Goal: Complete application form

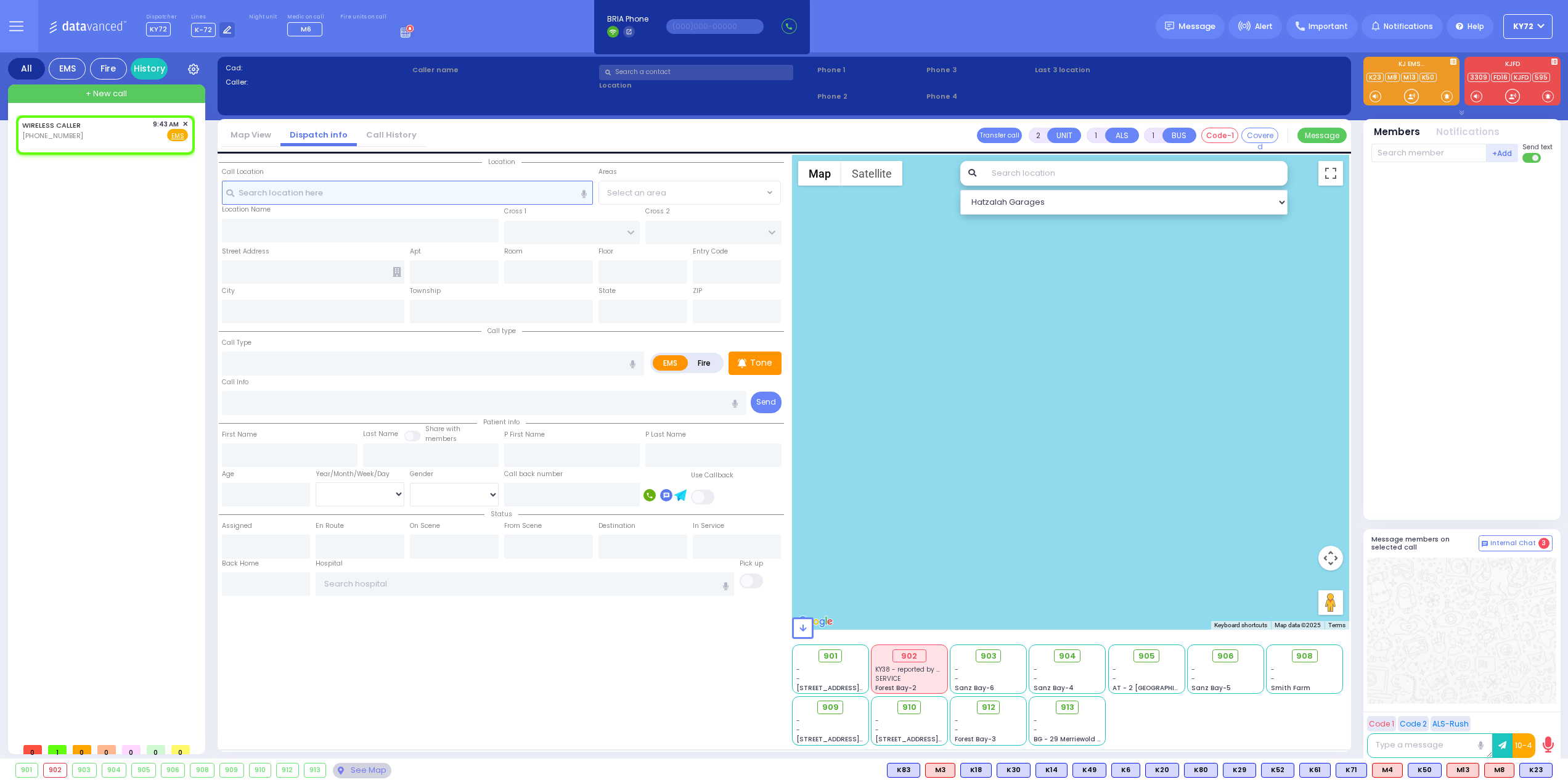
select select
radio input "true"
select select
type input "09:43"
select select "Hatzalah Garages"
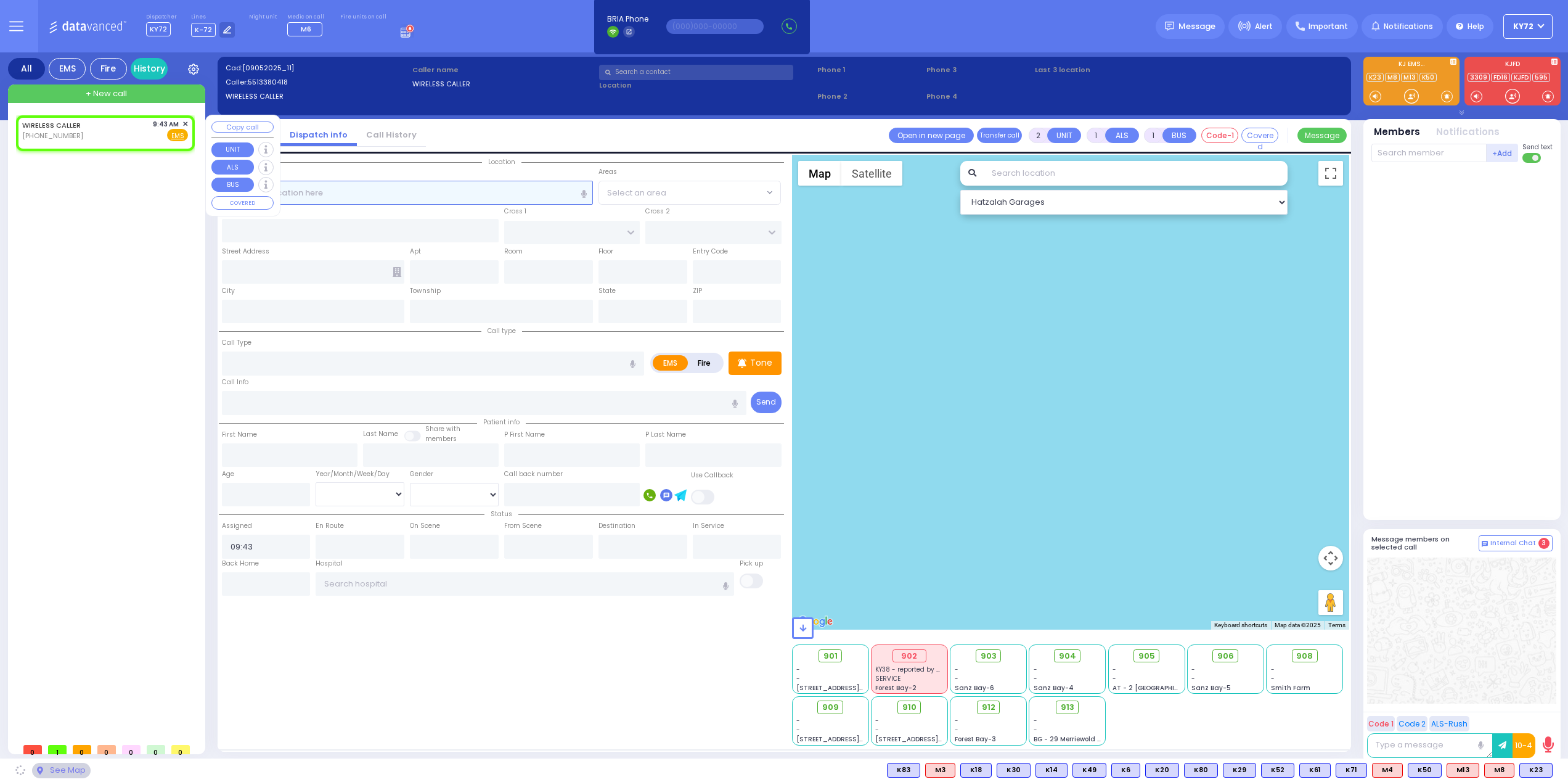
select select
radio input "true"
select select
select select "Hatzalah Garages"
click at [185, 122] on span "✕" at bounding box center [184, 125] width 5 height 11
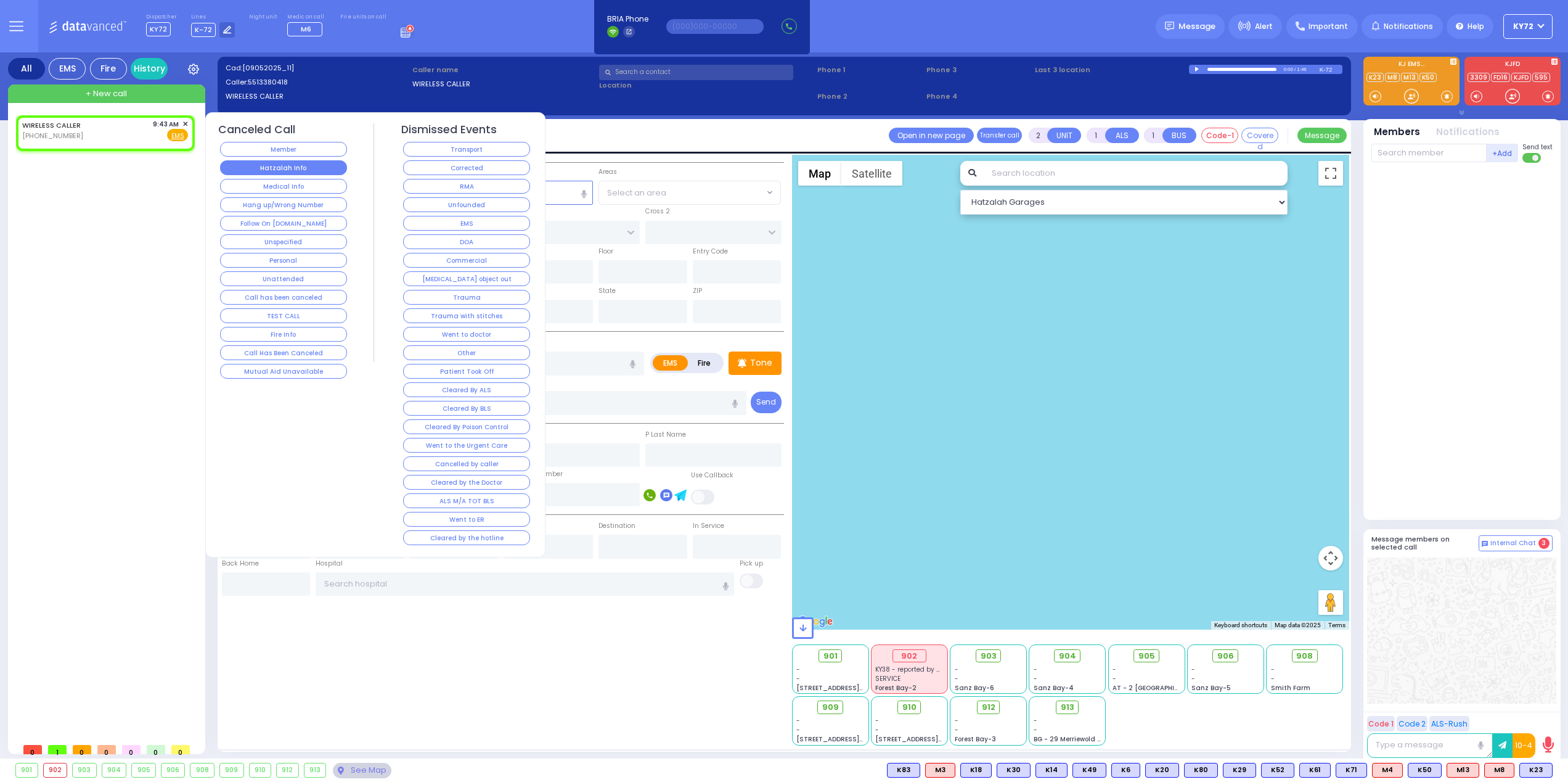
click at [298, 171] on button "Hatzalah Info" at bounding box center [284, 167] width 127 height 15
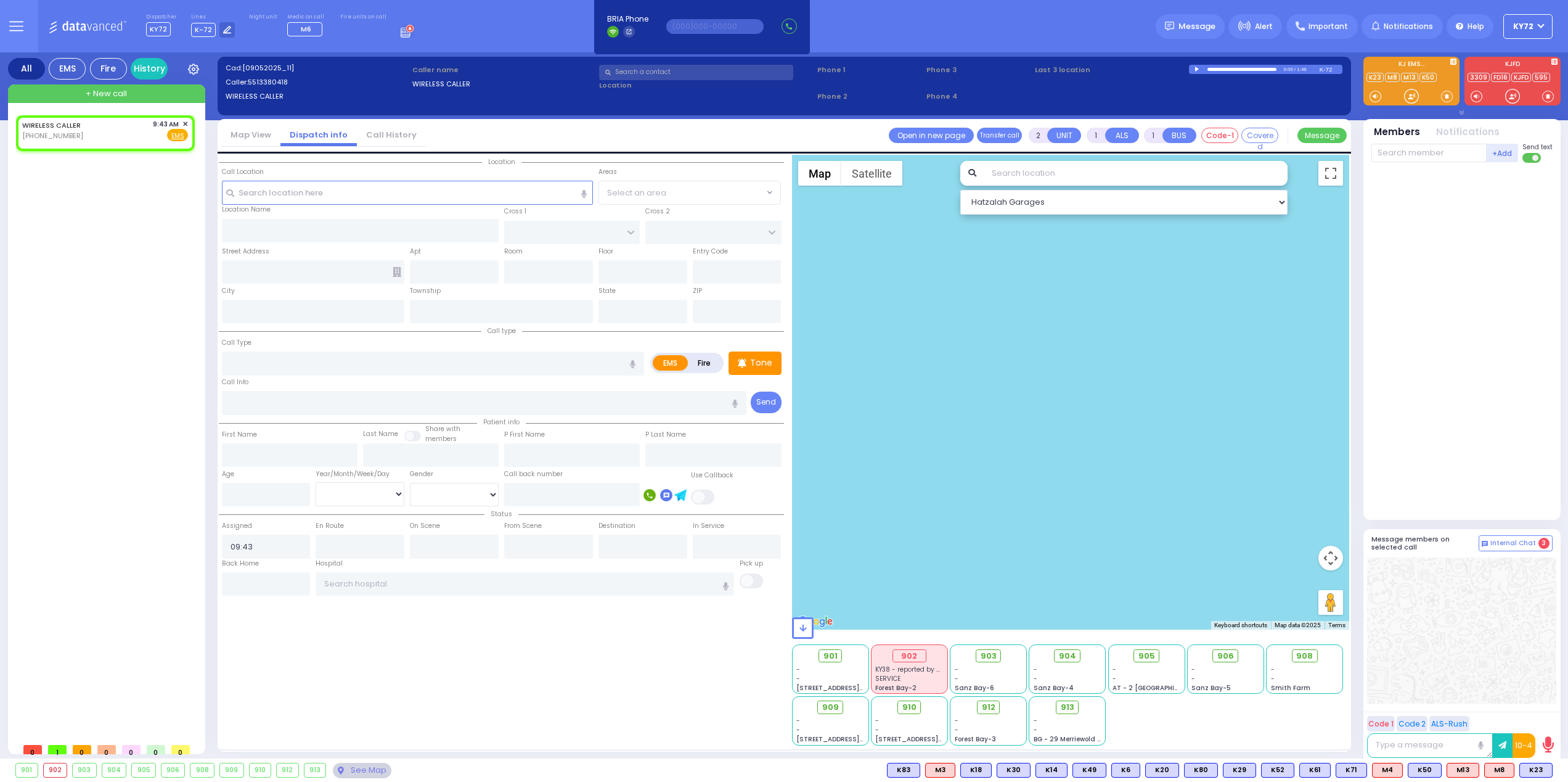
select select
radio input "true"
select select
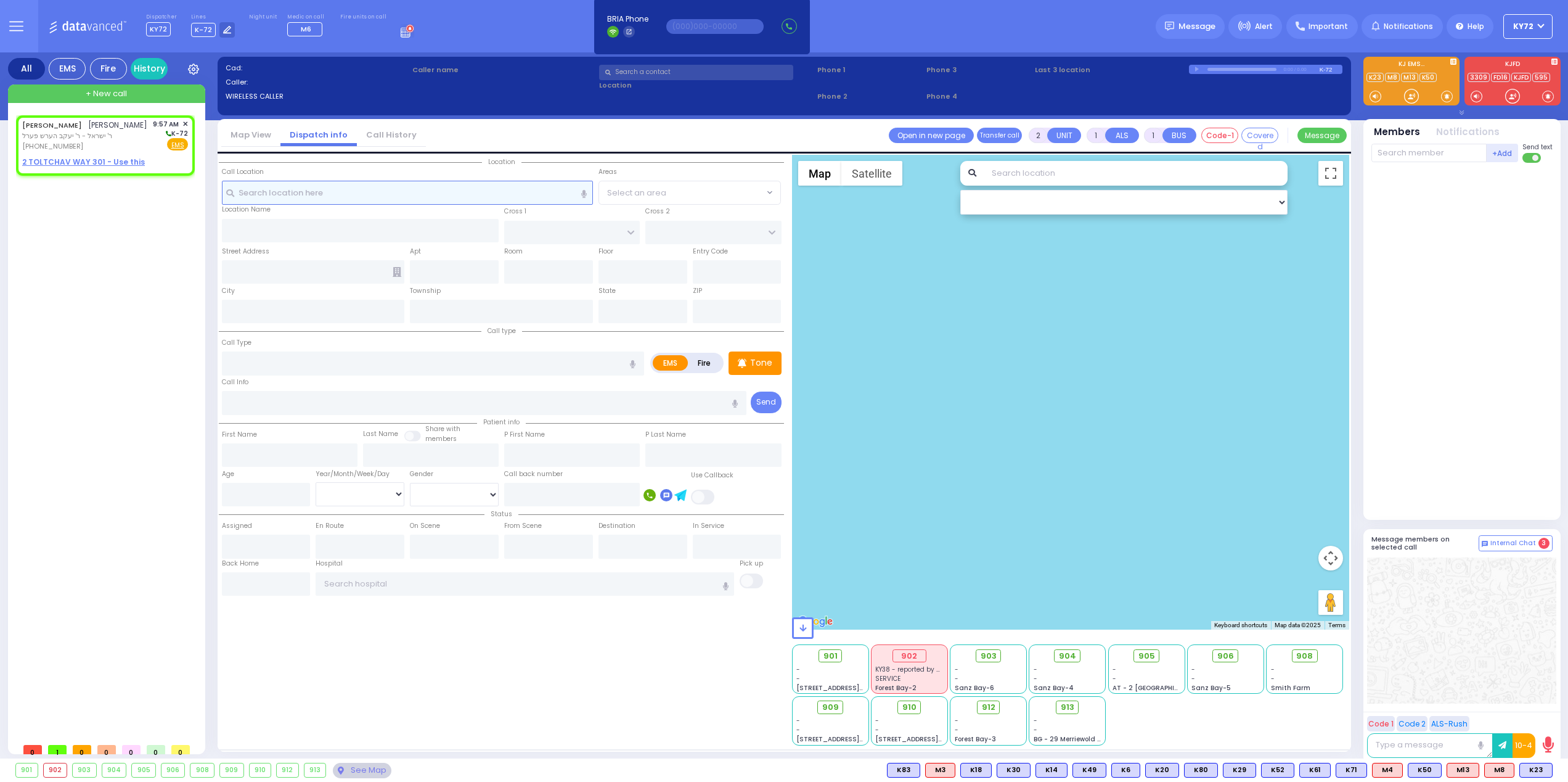
select select
radio input "true"
type input "[PERSON_NAME]"
select select
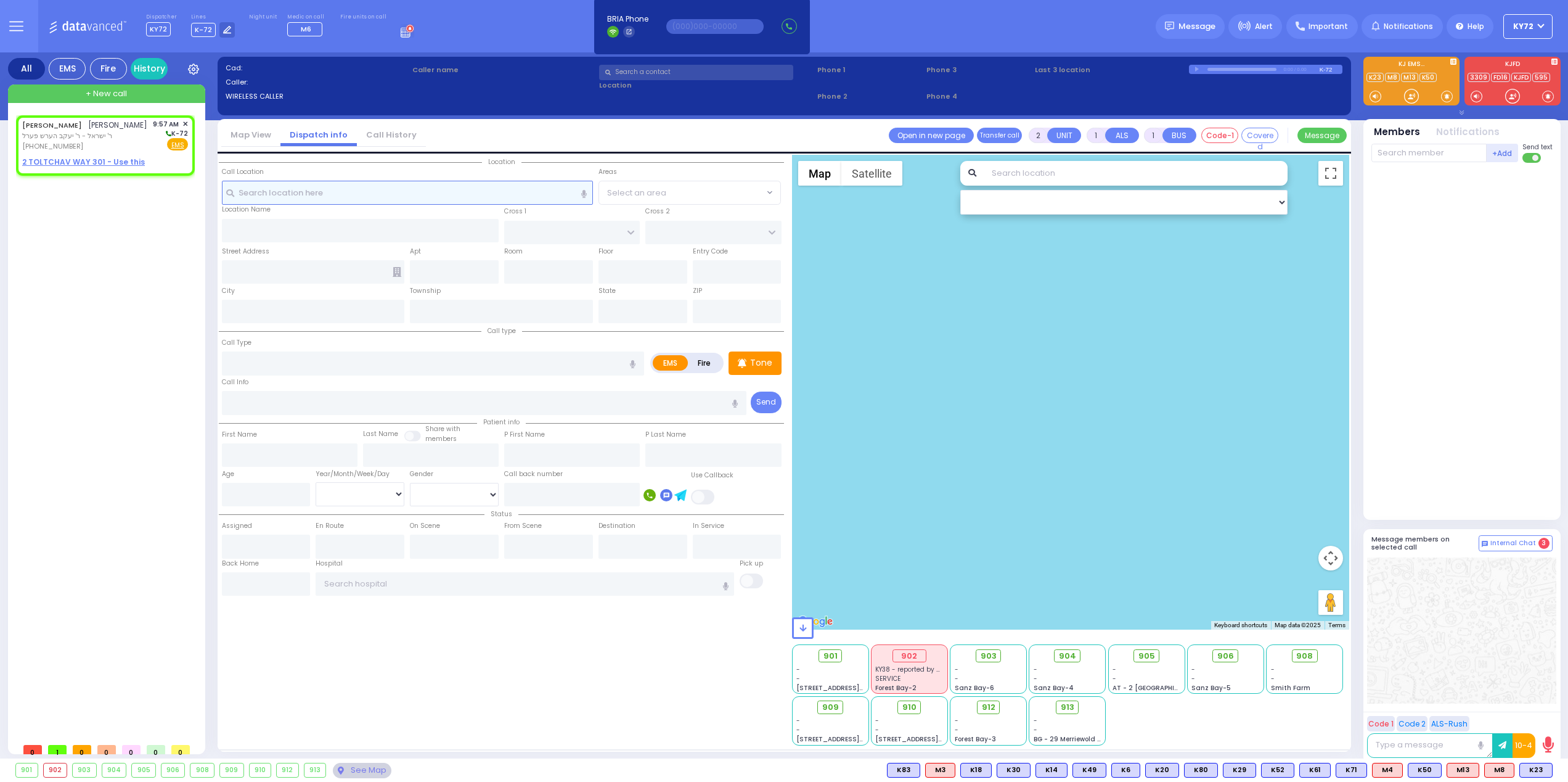
type input "09:57"
select select "Hatzalah Garages"
select select
radio input "true"
select select
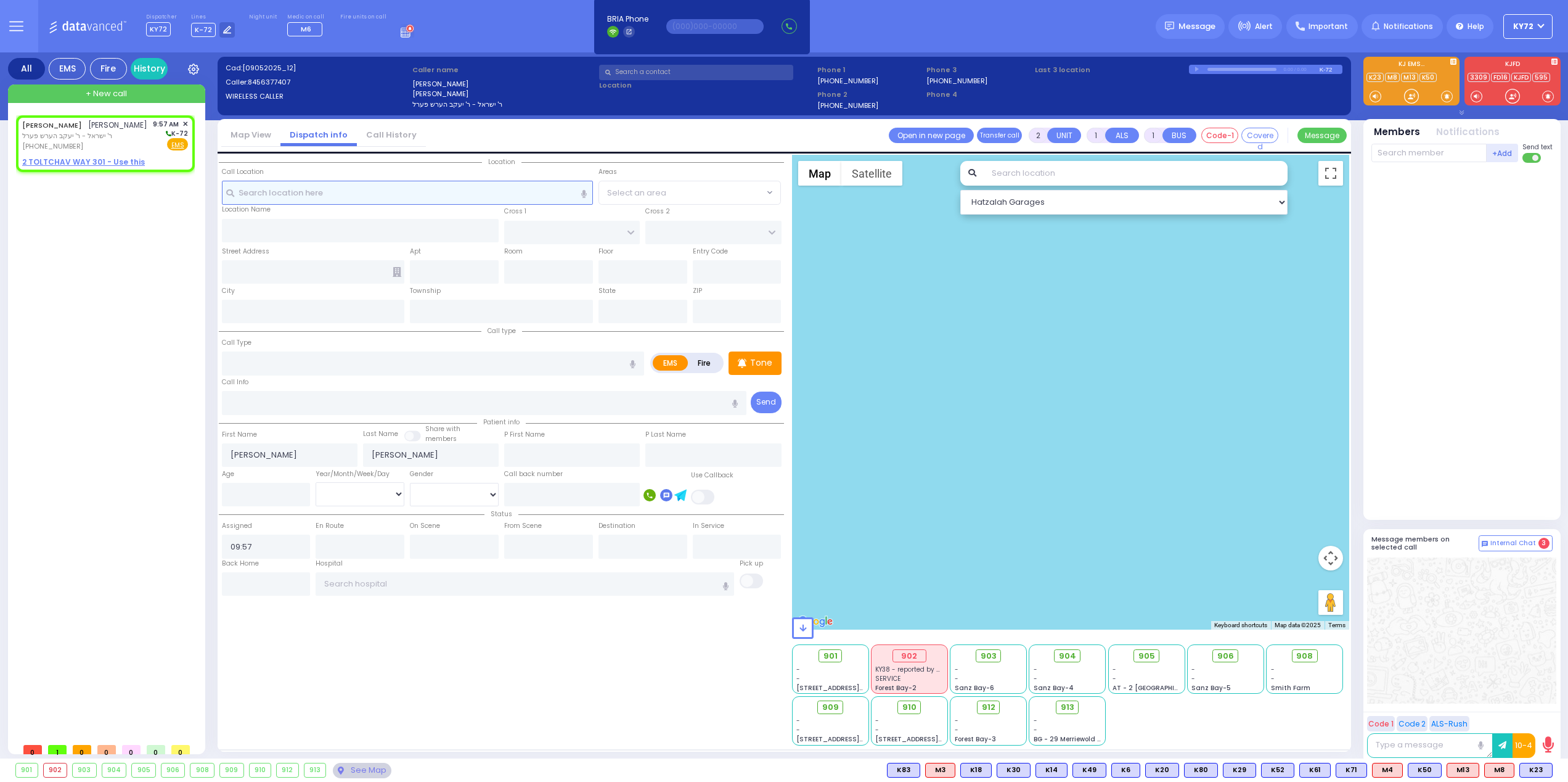
select select "Hatzalah Garages"
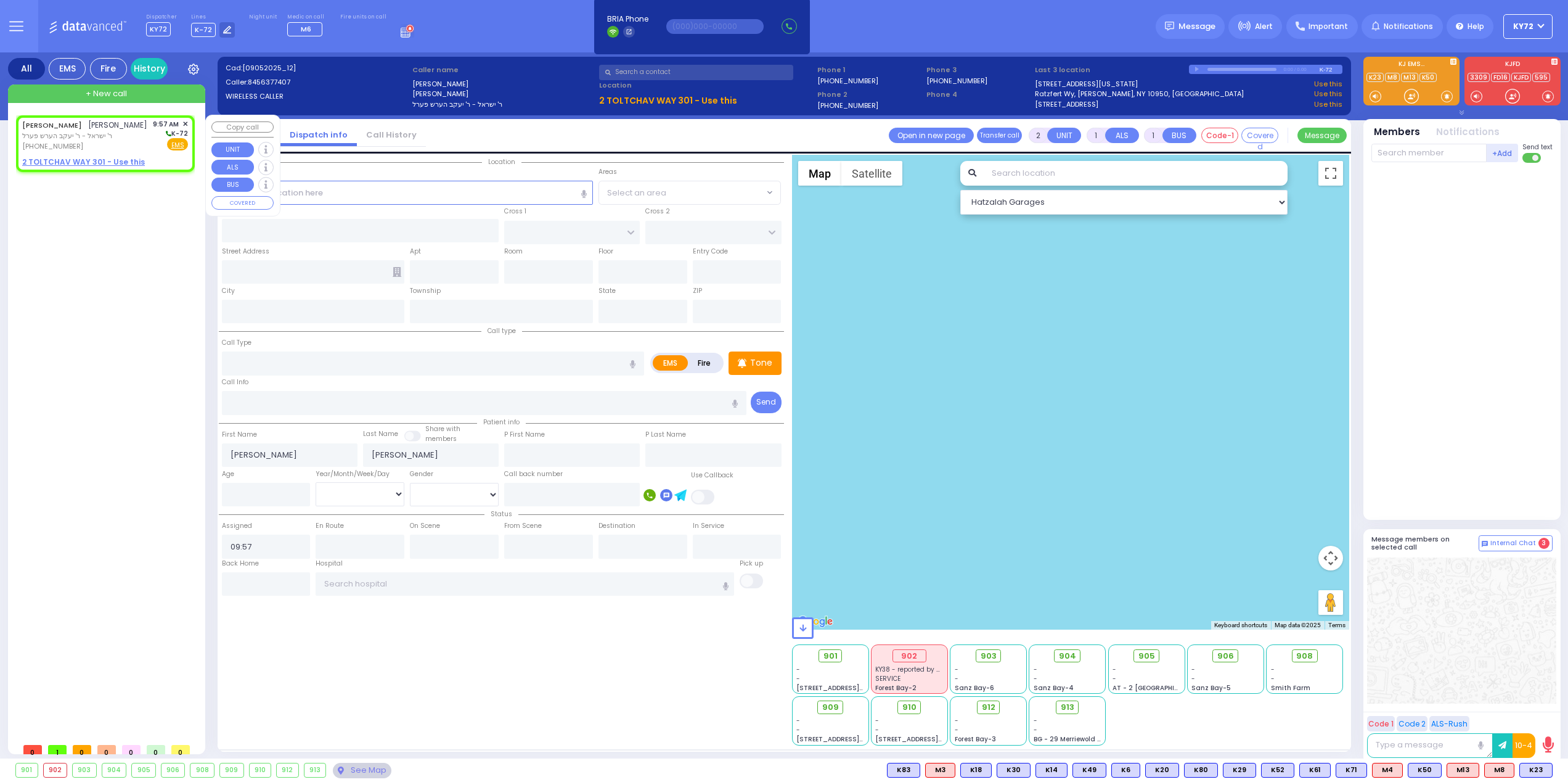
click at [105, 137] on span "ר' ישראל - ר' יעקב הערש פערל" at bounding box center [84, 136] width 125 height 11
select select
radio input "true"
select select
select select "Hatzalah Garages"
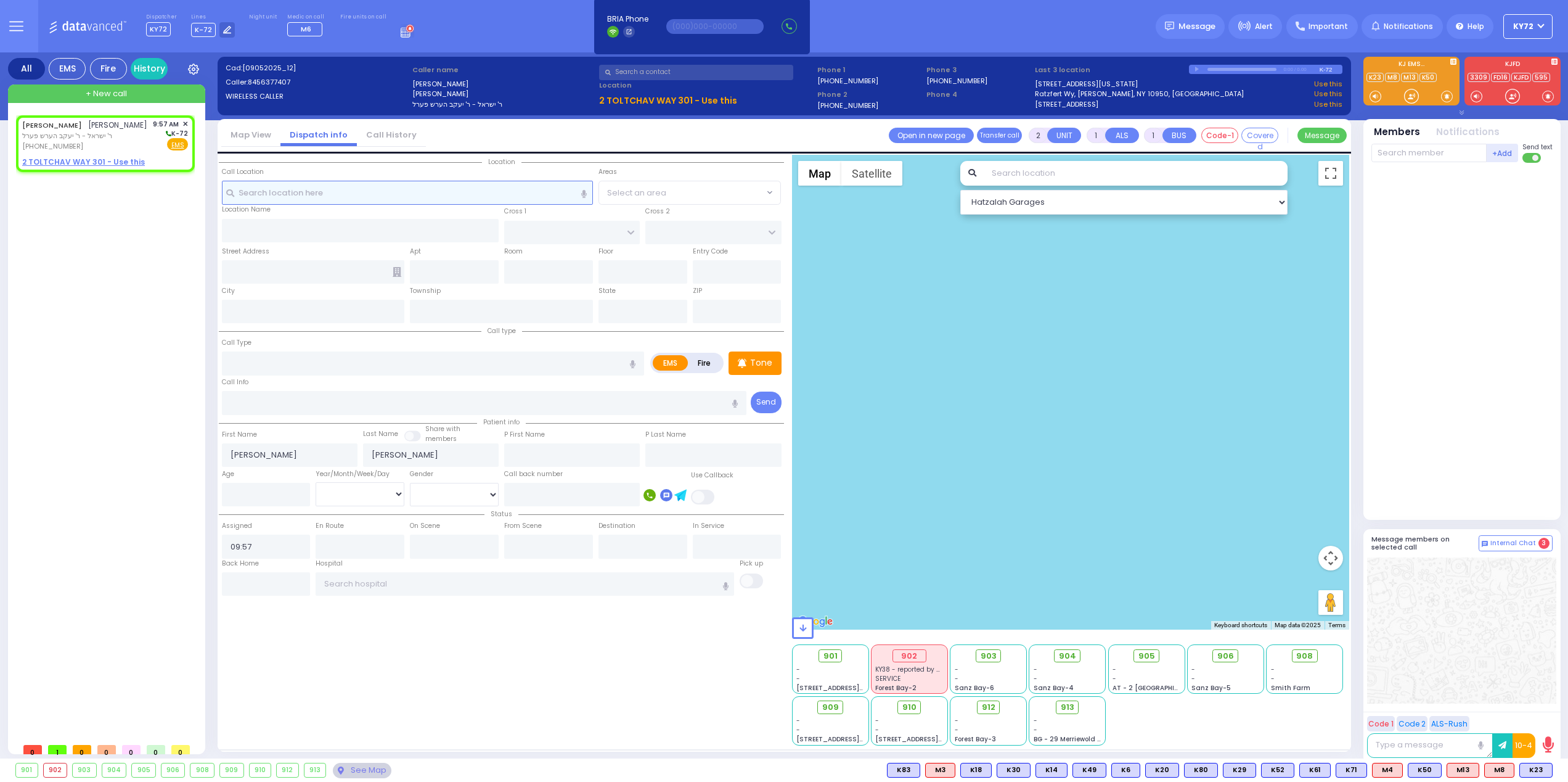
click at [389, 189] on input "text" at bounding box center [407, 192] width 371 height 23
click at [474, 193] on input "text" at bounding box center [407, 192] width 371 height 23
drag, startPoint x: 503, startPoint y: 208, endPoint x: 515, endPoint y: 210, distance: 12.2
click at [515, 210] on div "Cross 1" at bounding box center [572, 224] width 141 height 40
click at [415, 209] on div "Location Name Save as POI" at bounding box center [360, 211] width 277 height 13
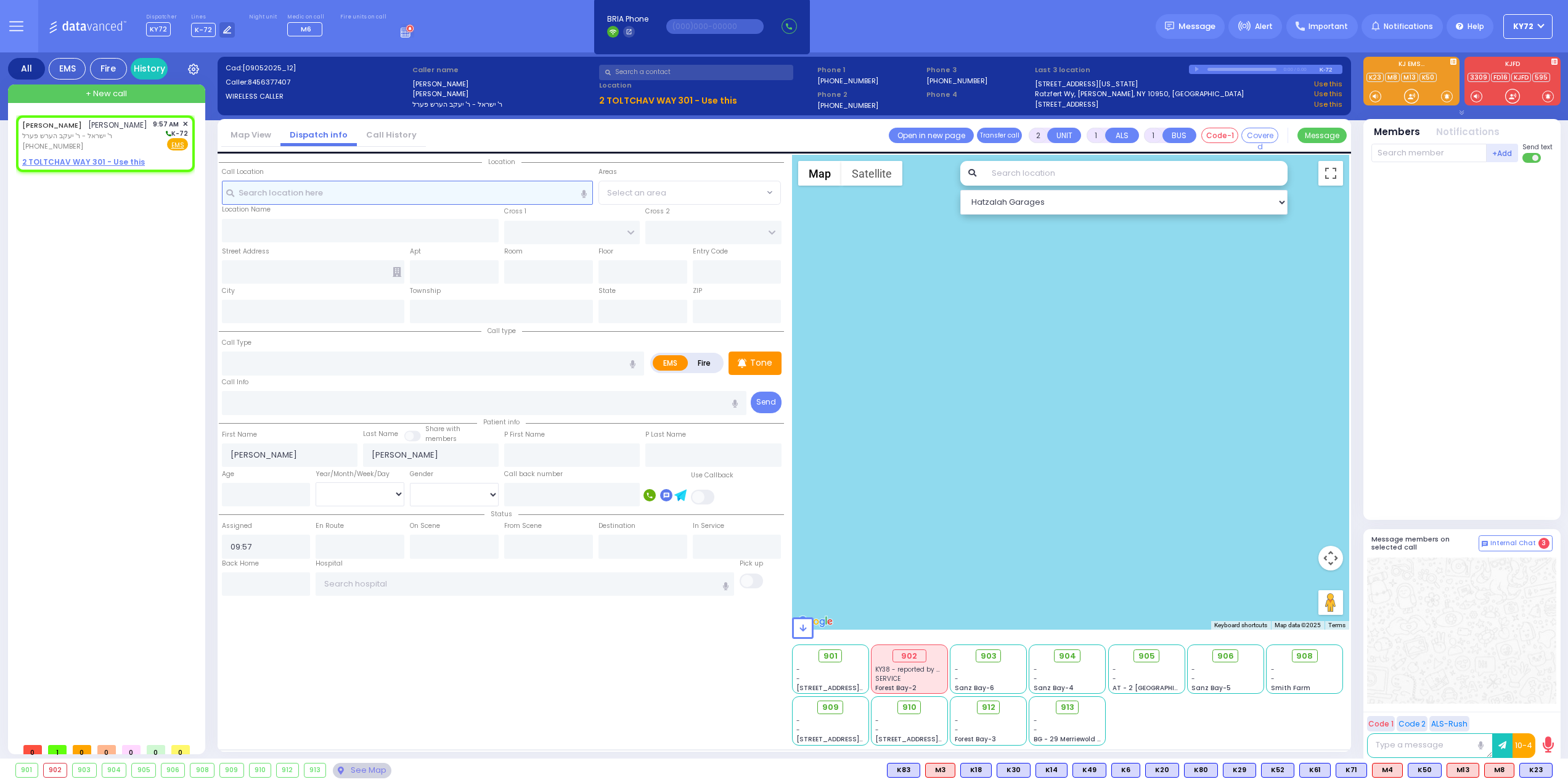
click at [393, 198] on input "text" at bounding box center [407, 192] width 371 height 23
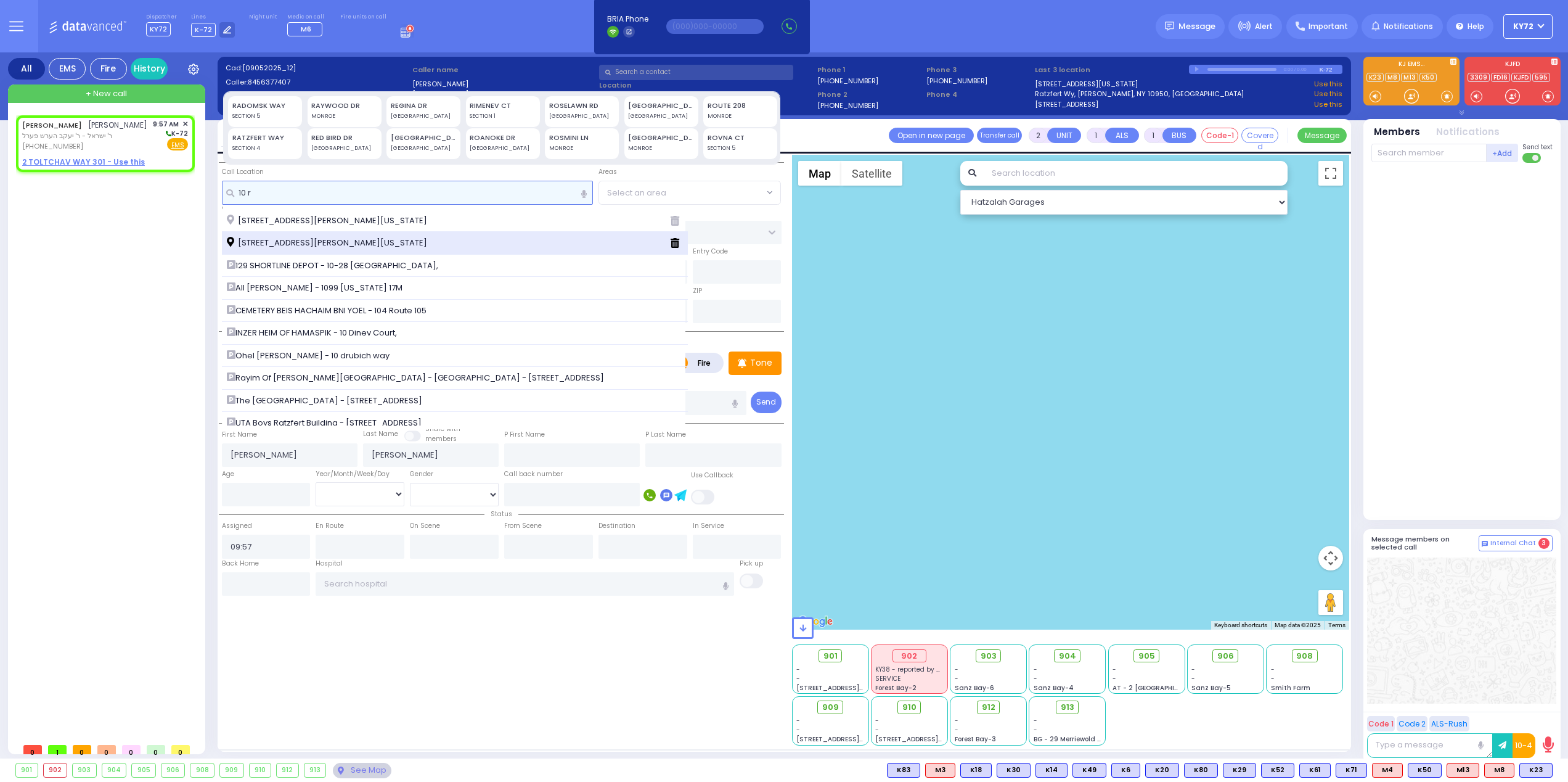
type input "10 r"
click at [411, 239] on div "[STREET_ADDRESS][PERSON_NAME][US_STATE]" at bounding box center [443, 243] width 433 height 12
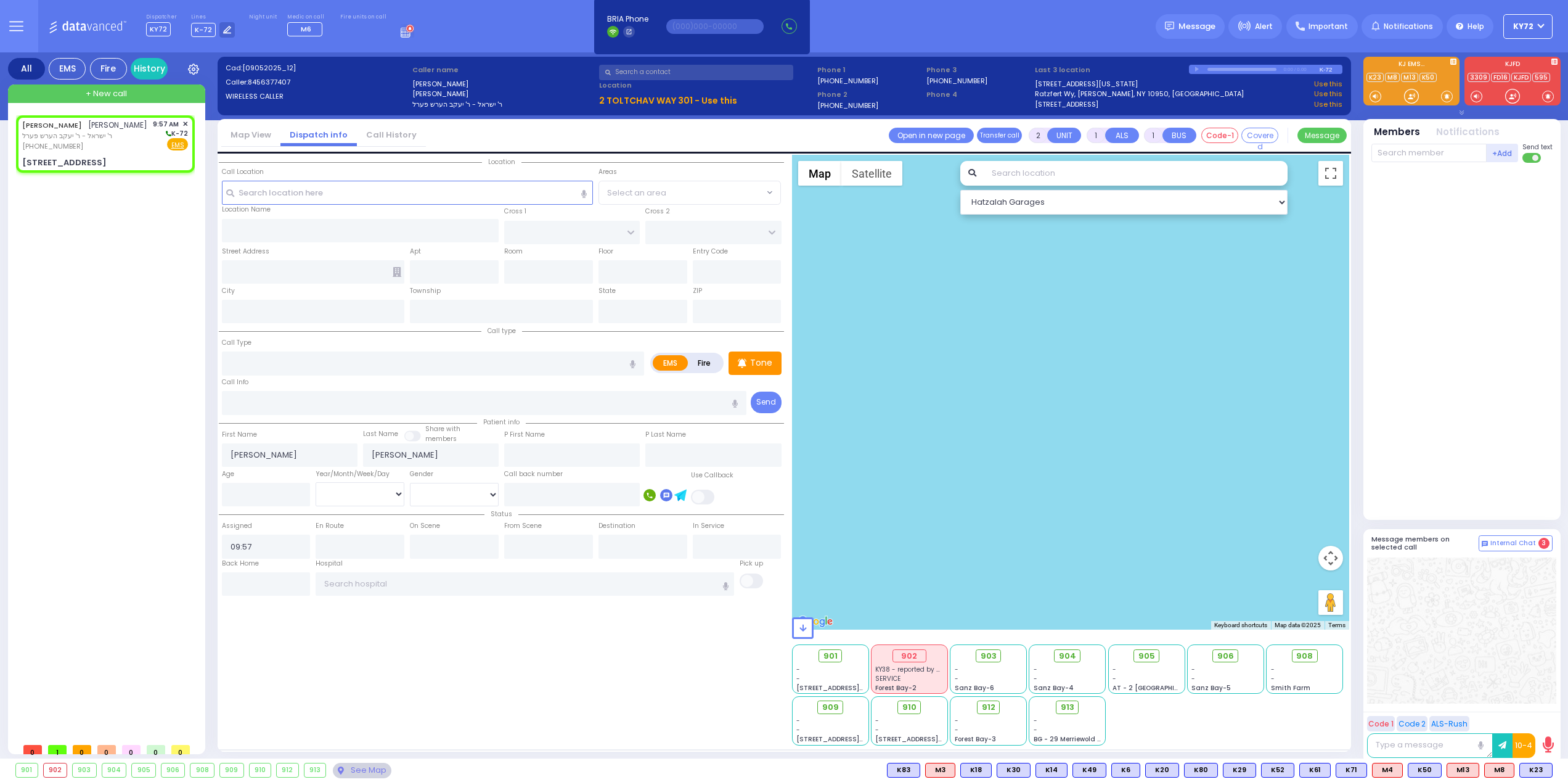
select select
radio input "true"
select select
select select "Hatzalah Garages"
type input "[GEOGRAPHIC_DATA]"
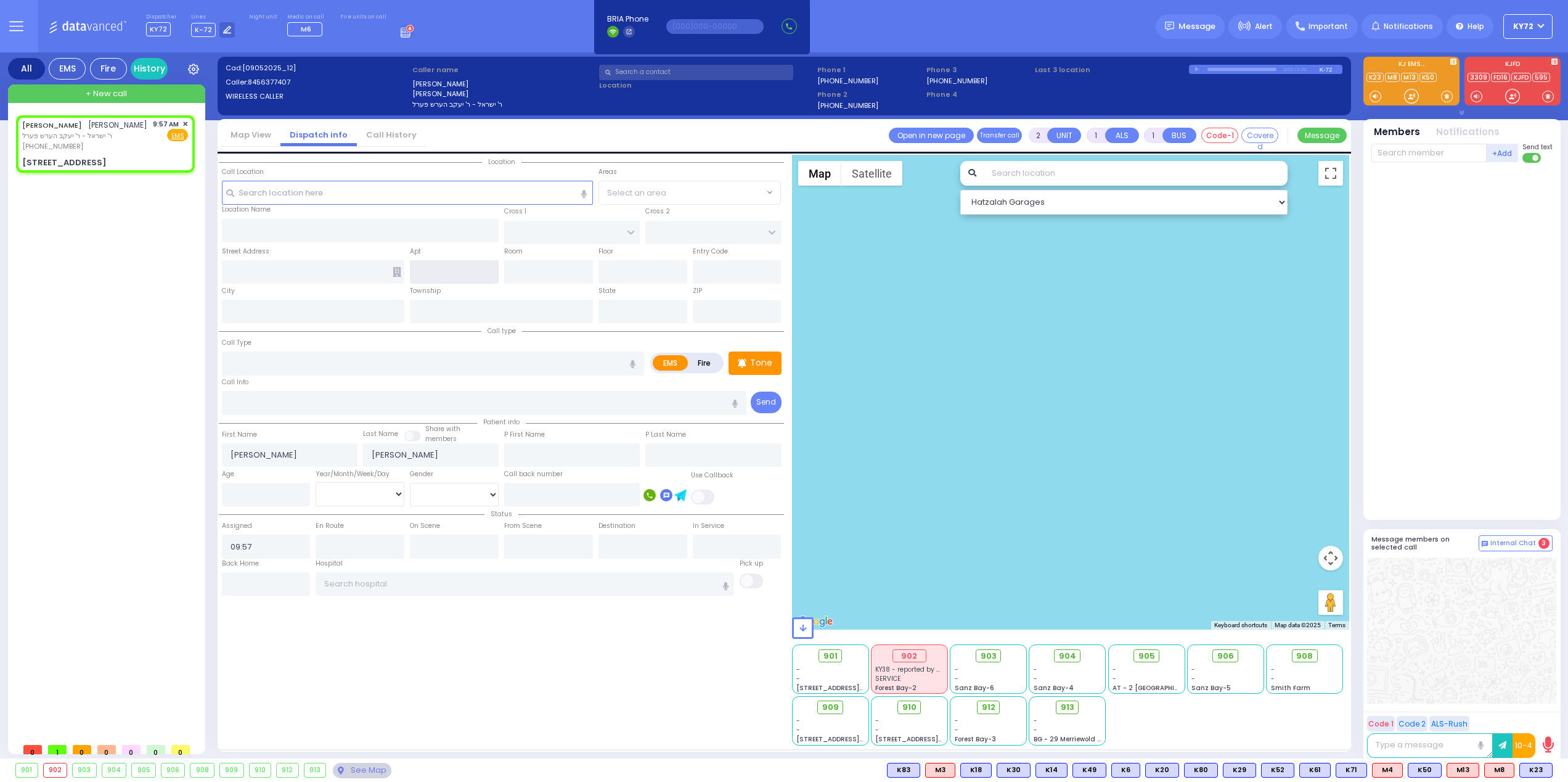
type input "[STREET_ADDRESS]"
type input "121"
type input "[PERSON_NAME]"
type input "[US_STATE]"
type input "10950"
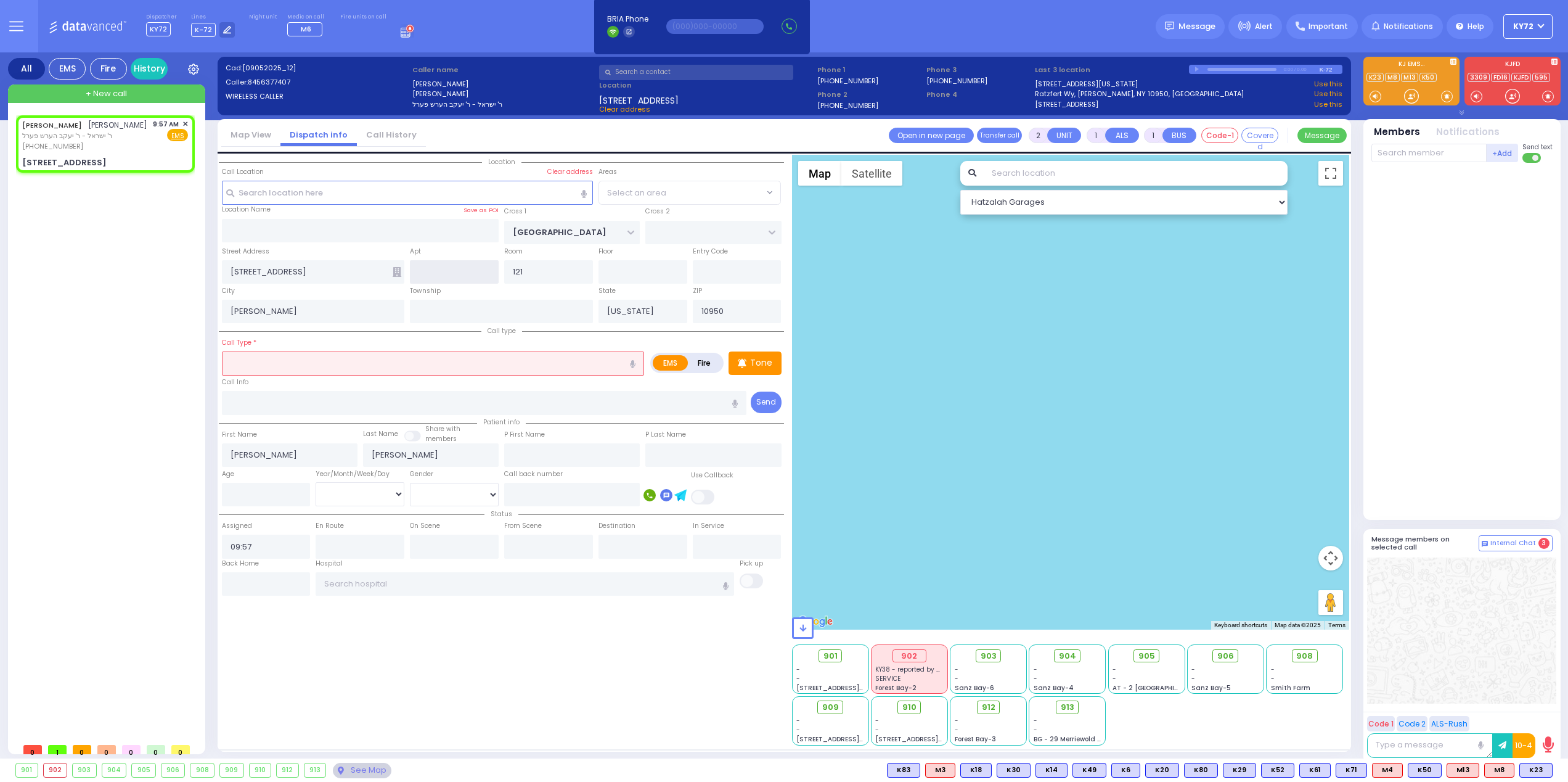
select select
radio input "true"
select select
select select "SECTION 4"
select select "Hatzalah Garages"
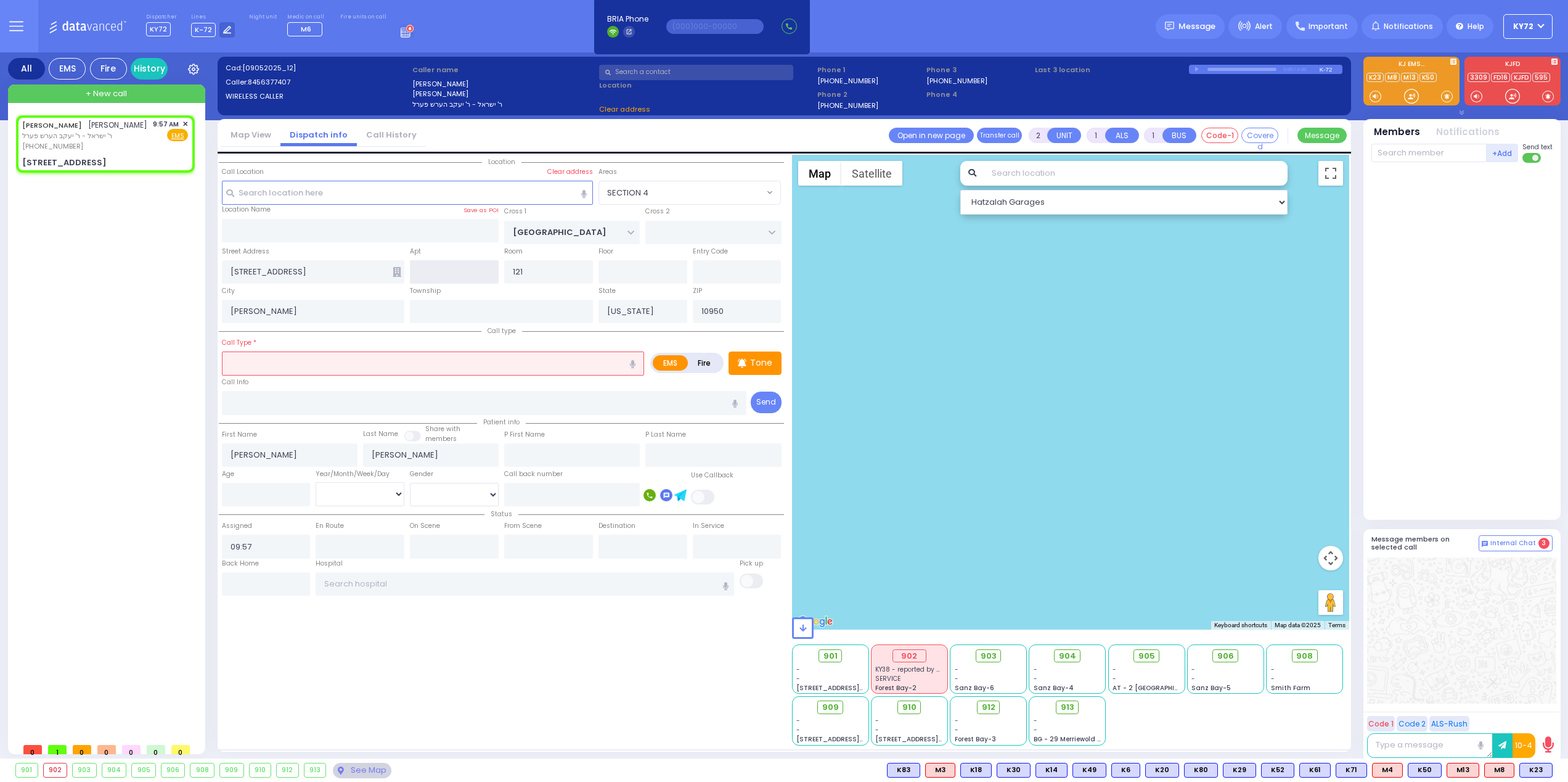
select select "SECTION 4"
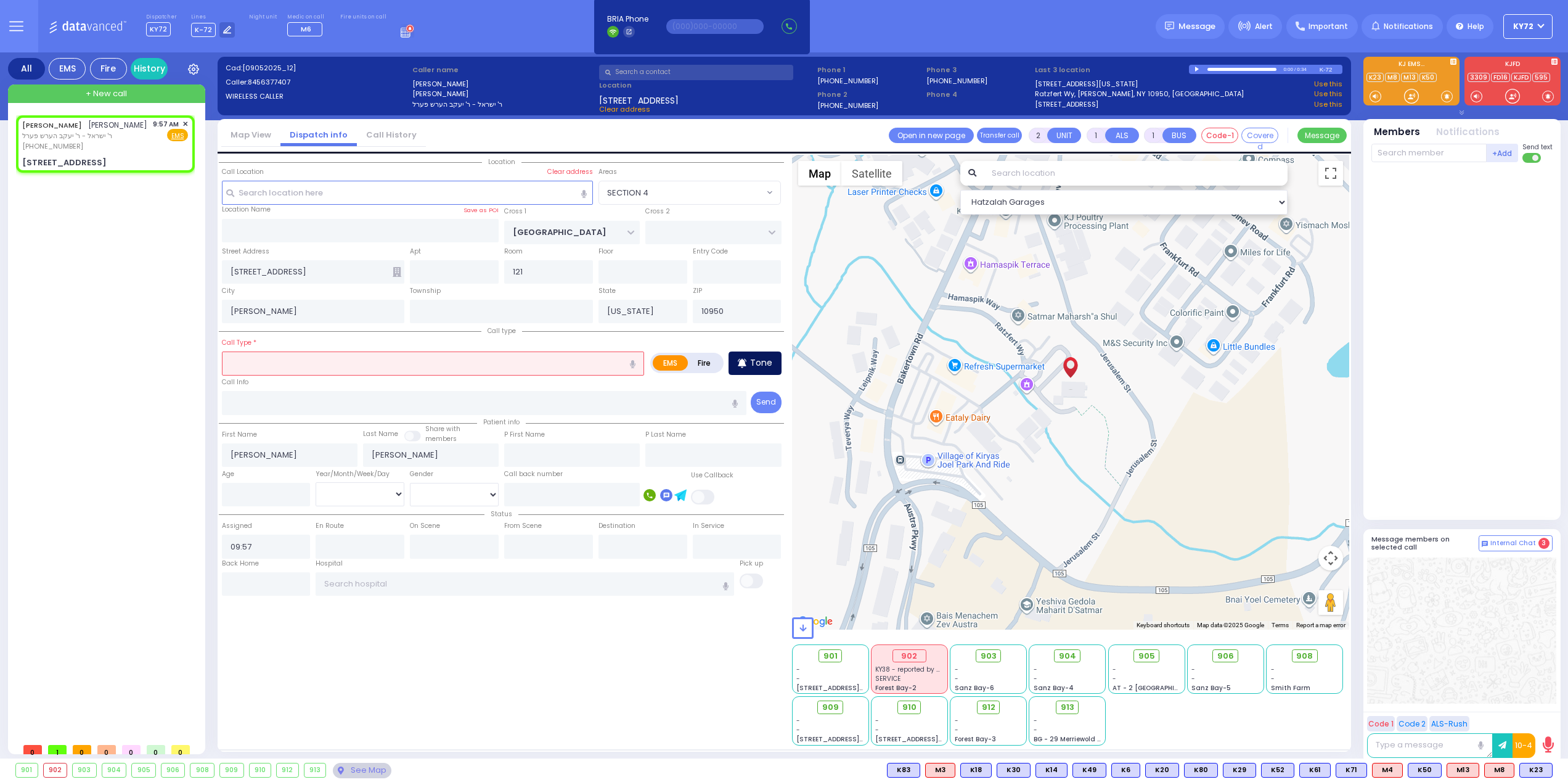
click at [737, 362] on div "Tone" at bounding box center [755, 363] width 53 height 23
click at [1406, 99] on div at bounding box center [1411, 96] width 12 height 12
click at [1415, 96] on div at bounding box center [1411, 96] width 12 height 12
click at [381, 366] on input "text" at bounding box center [432, 363] width 422 height 23
type input "L"
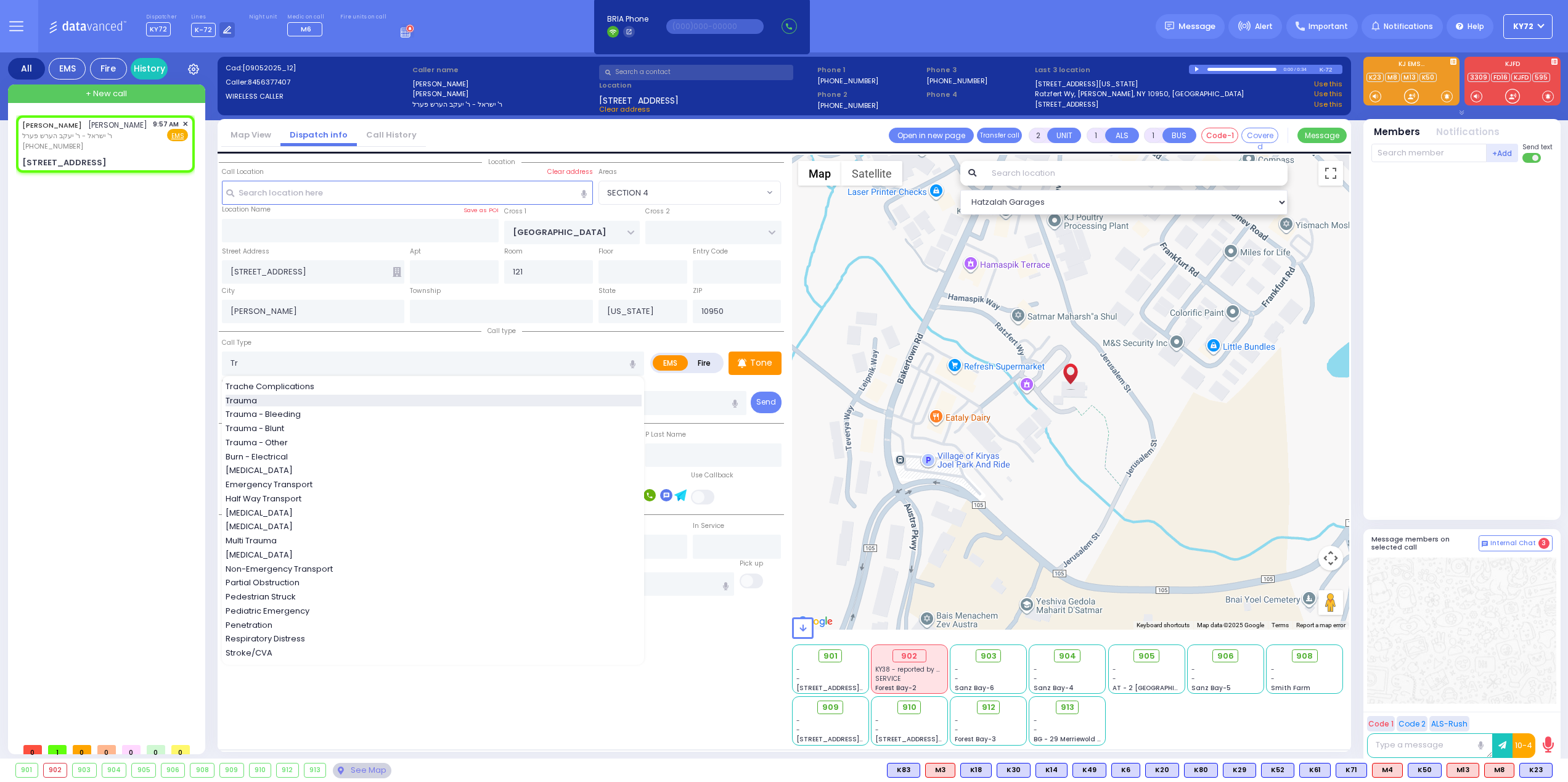
click at [308, 404] on div "Trauma" at bounding box center [433, 401] width 416 height 12
type input "Trauma"
type input "0"
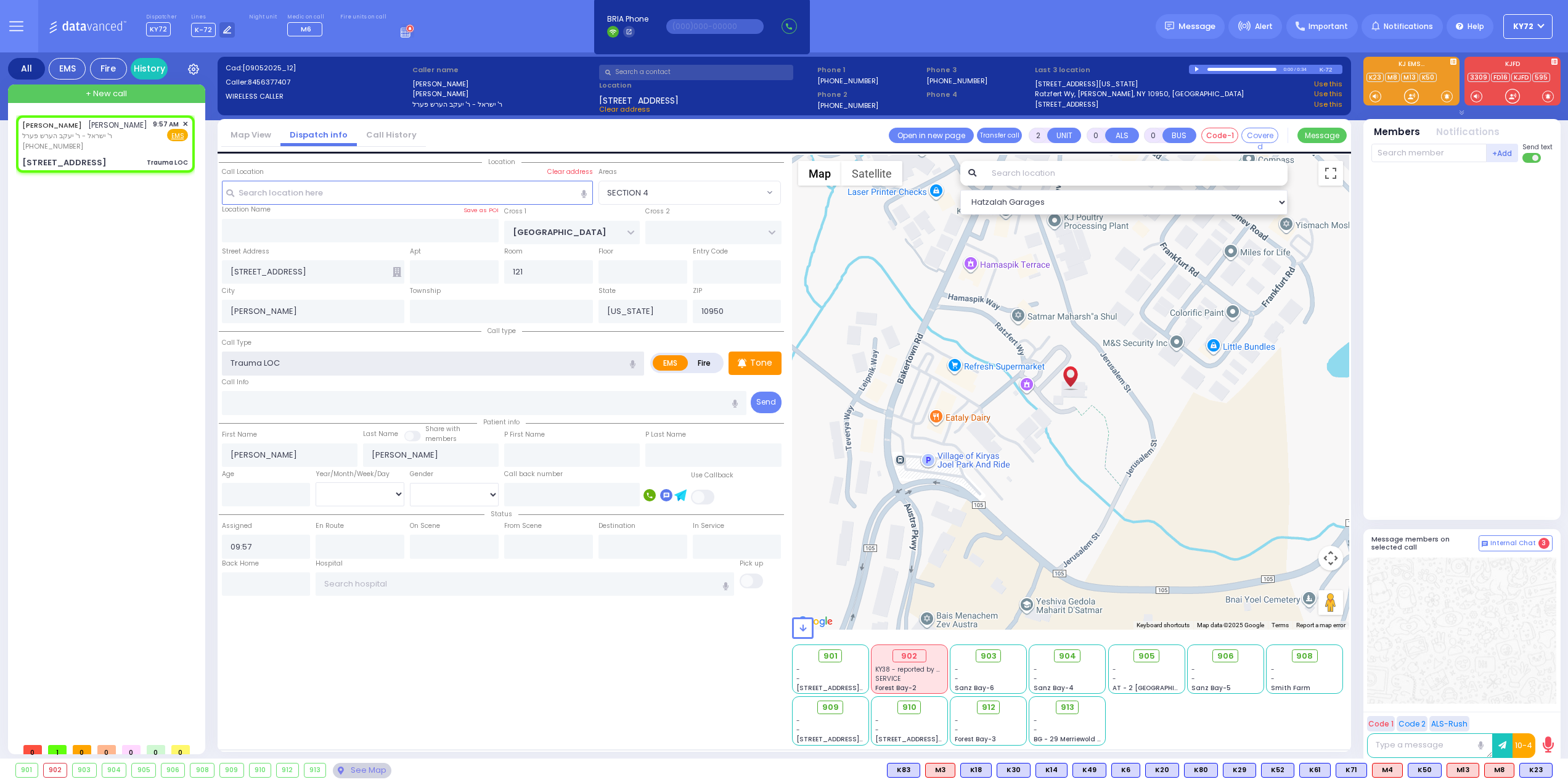
type input "Trauma LOC"
select select
radio input "true"
select select
select select "Hatzalah Garages"
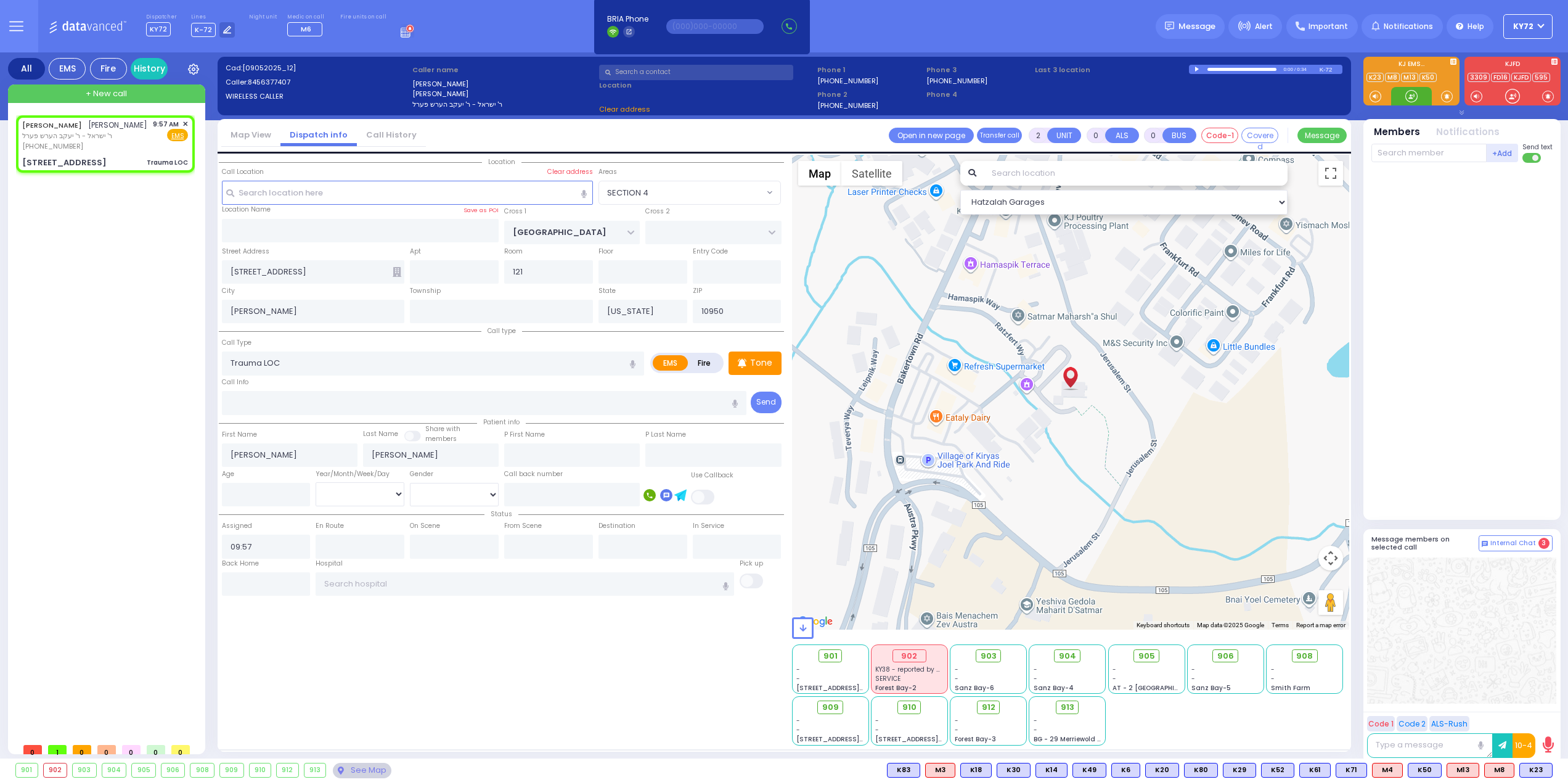
select select
radio input "true"
select select
select select "Hatzalah Garages"
select select "SECTION 4"
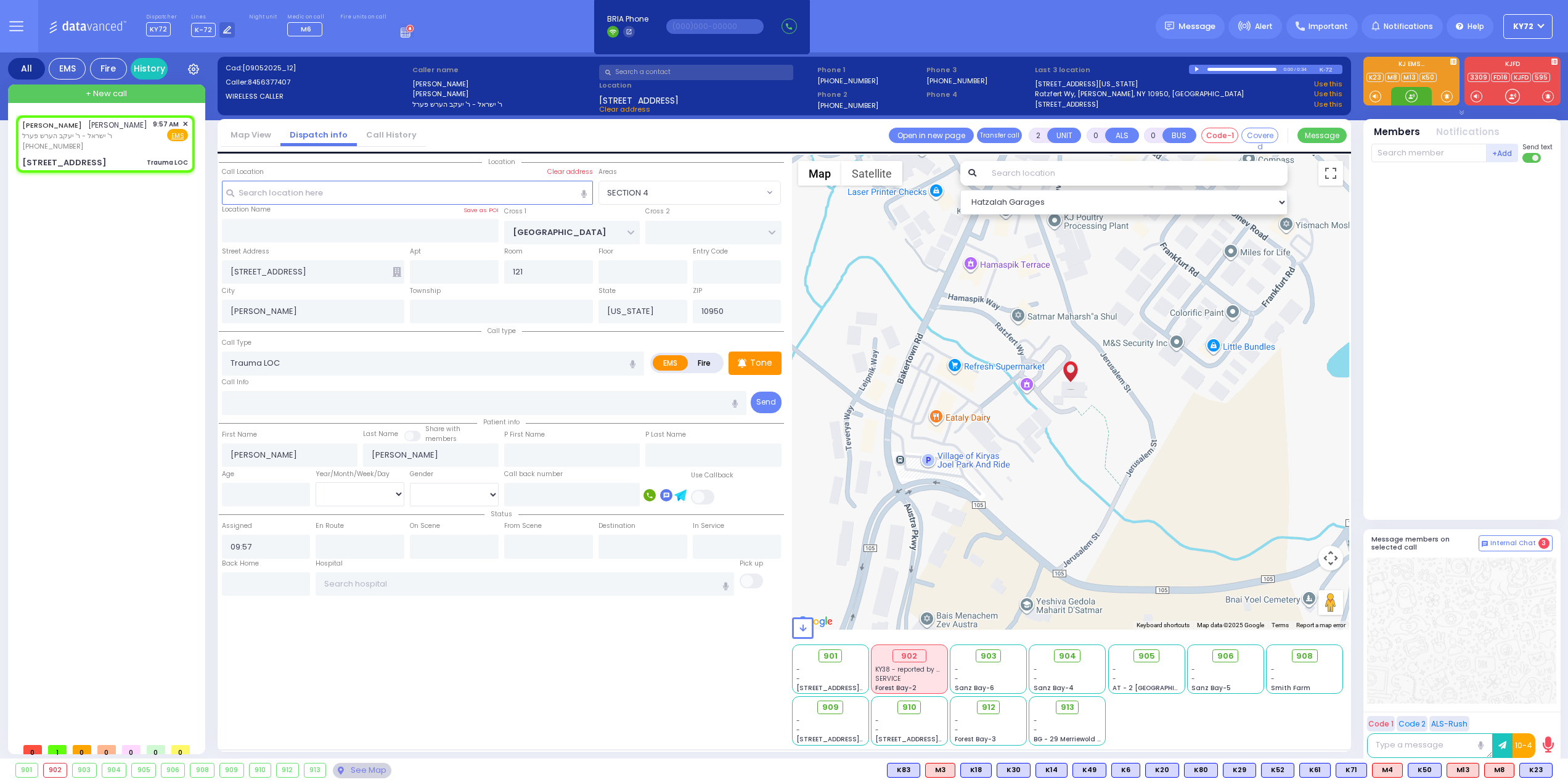
click at [1413, 96] on div at bounding box center [1411, 96] width 12 height 12
click at [1415, 98] on div at bounding box center [1411, 96] width 12 height 12
click at [644, 268] on input "text" at bounding box center [643, 272] width 89 height 23
type input "1"
type input "103"
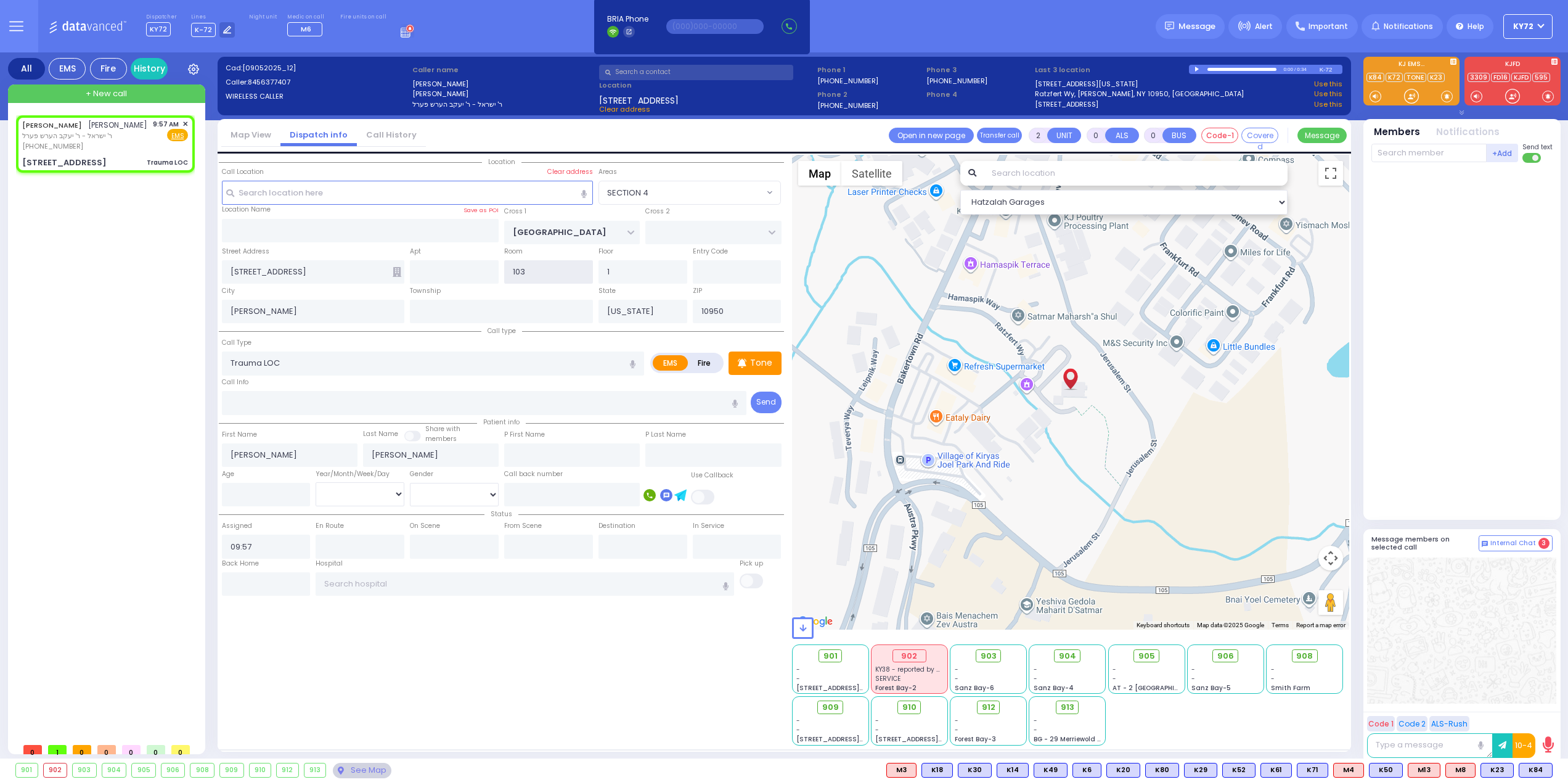
select select
radio input "true"
select select
type input "121"
select select "SECTION 4"
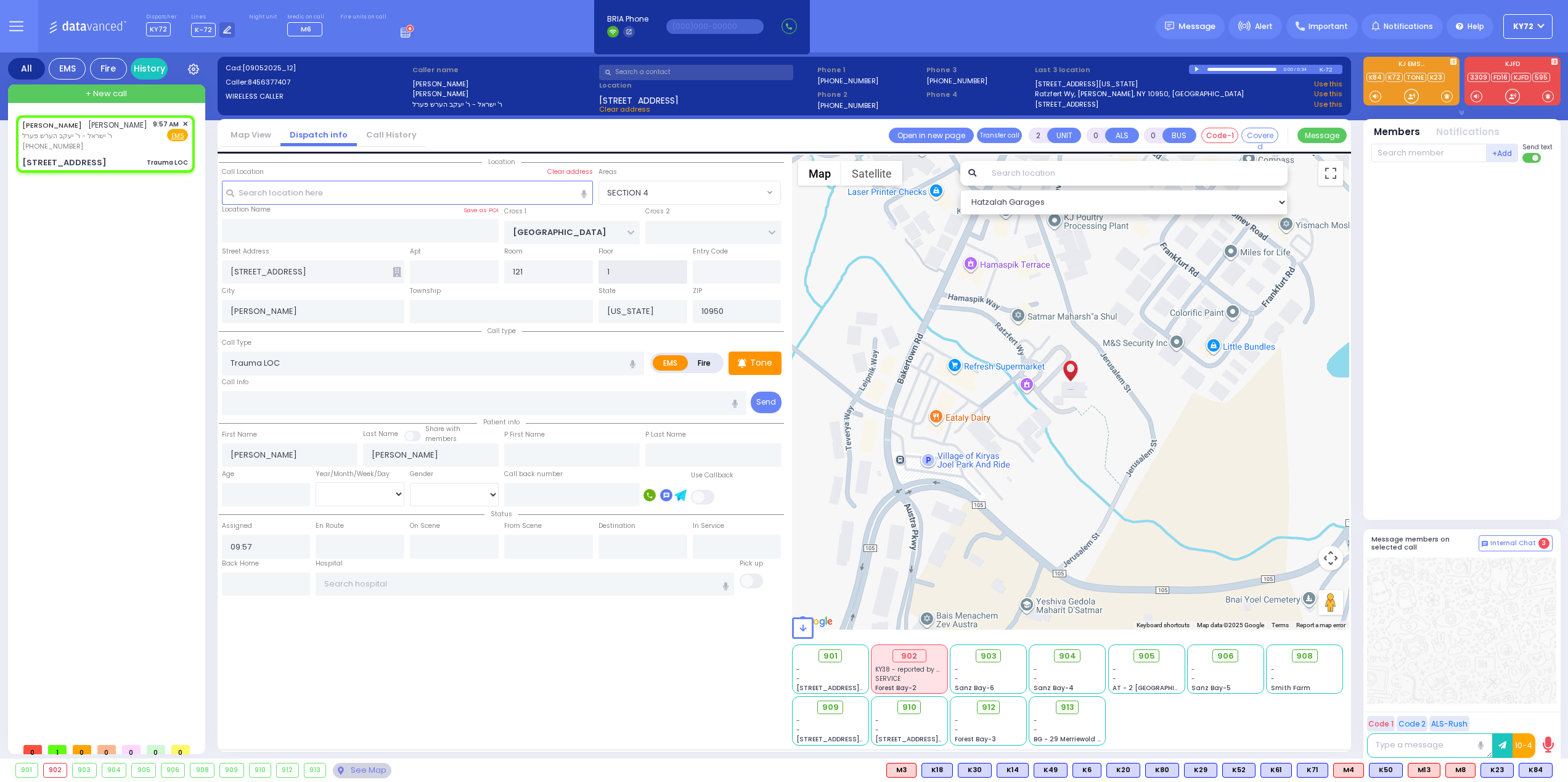
select select "Hatzalah Garages"
select select
radio input "true"
select select
select select "Hatzalah Garages"
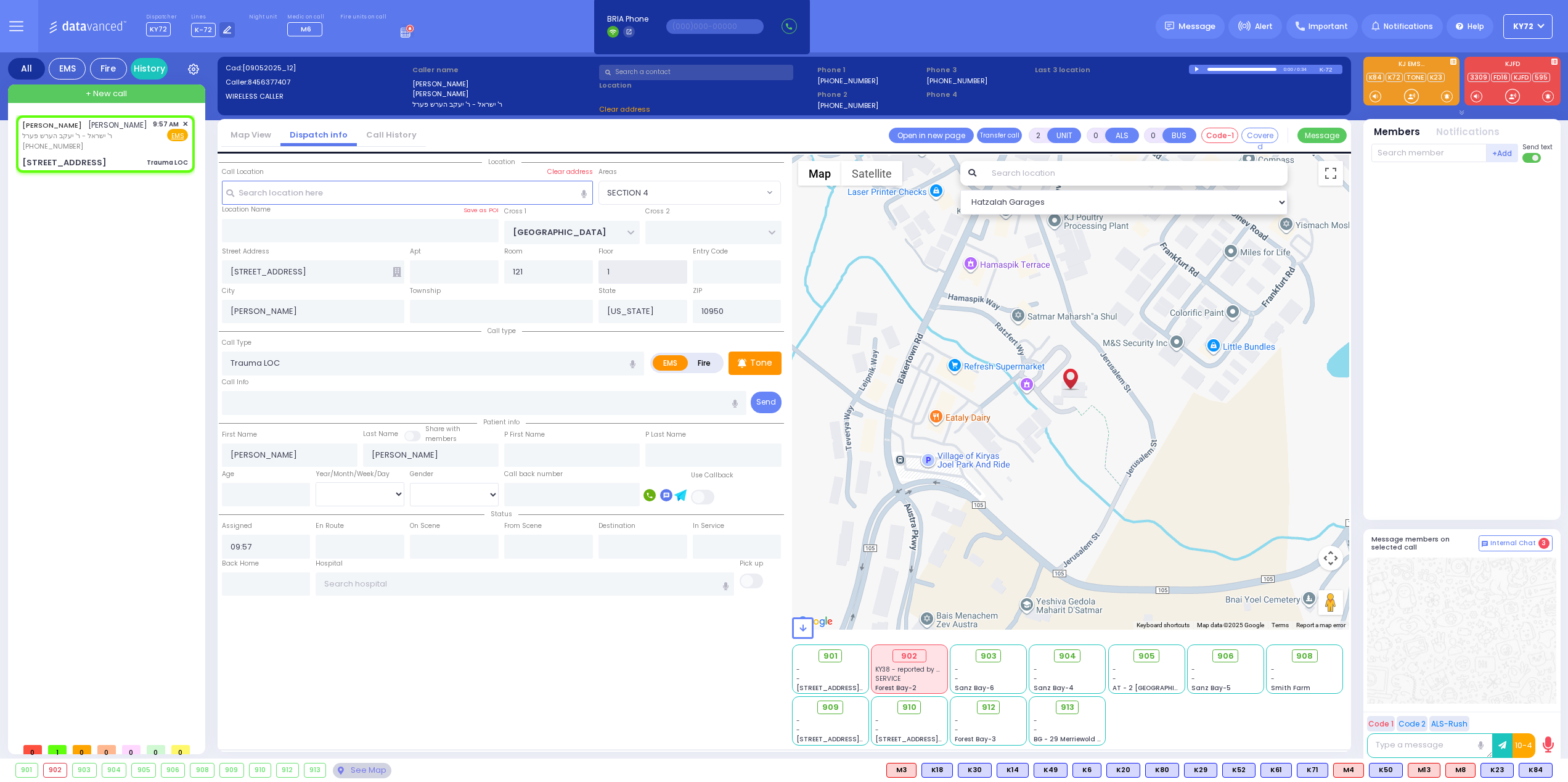
type input "103"
select select "SECTION 4"
type input "103"
click at [1411, 95] on div at bounding box center [1411, 96] width 12 height 12
drag, startPoint x: 1532, startPoint y: 771, endPoint x: 1520, endPoint y: 771, distance: 12.0
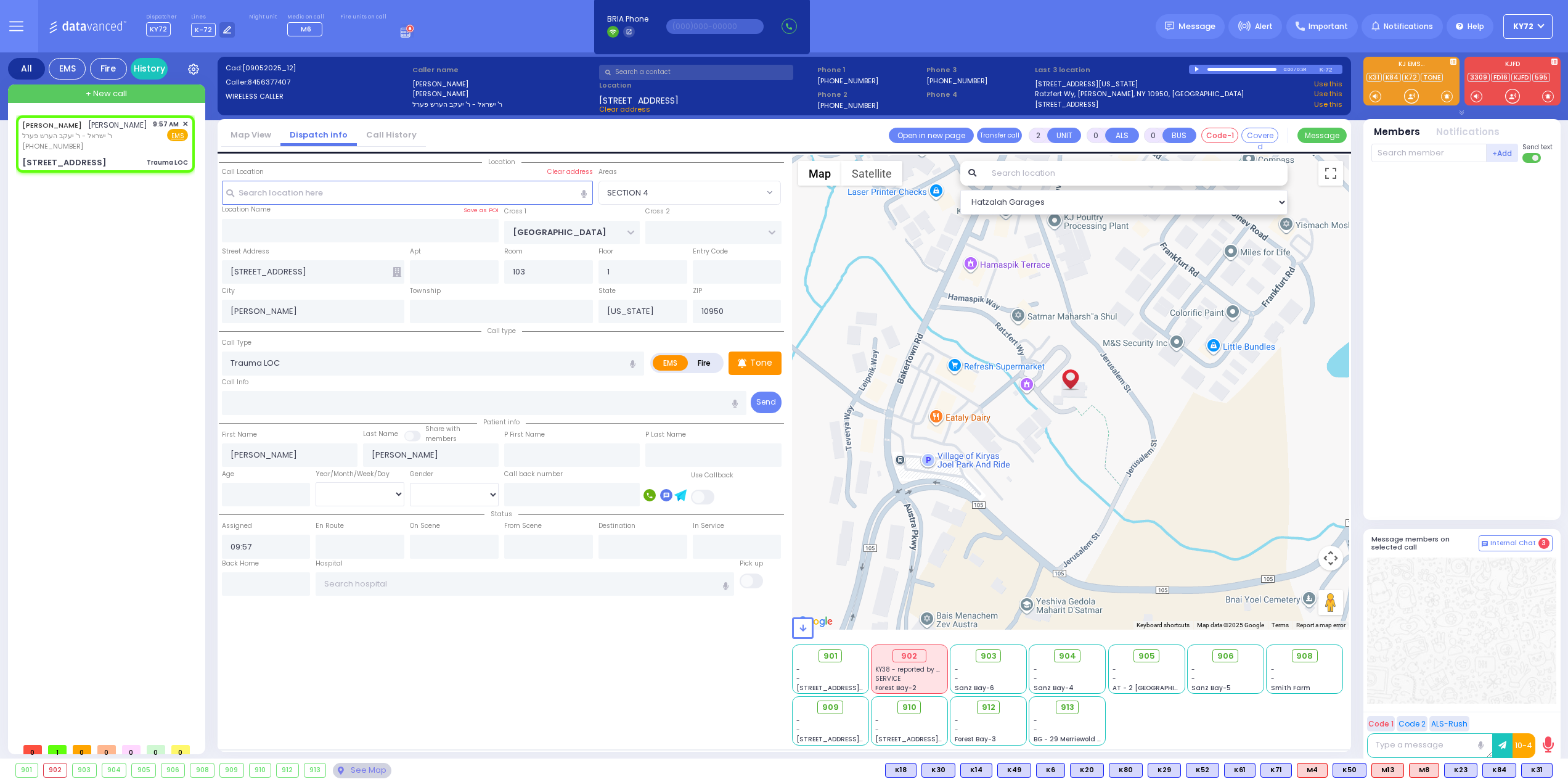
click at [0, 0] on span "K31" at bounding box center [0, 0] width 0 height 0
click at [1487, 766] on icon at bounding box center [1487, 770] width 6 height 6
select select
radio input "true"
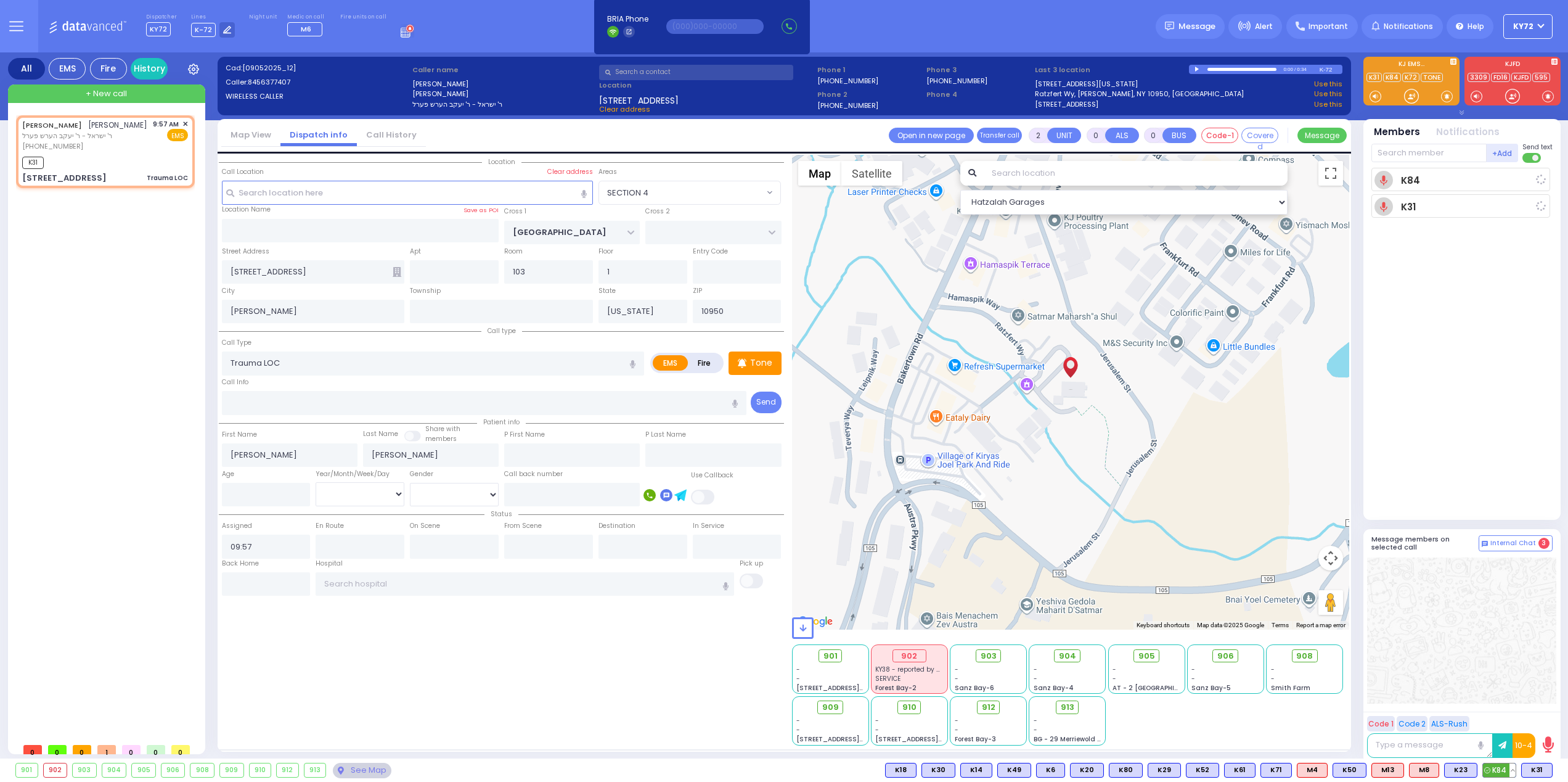
select select
type input "09:59"
select select "Hatzalah Garages"
select select "SECTION 4"
select select
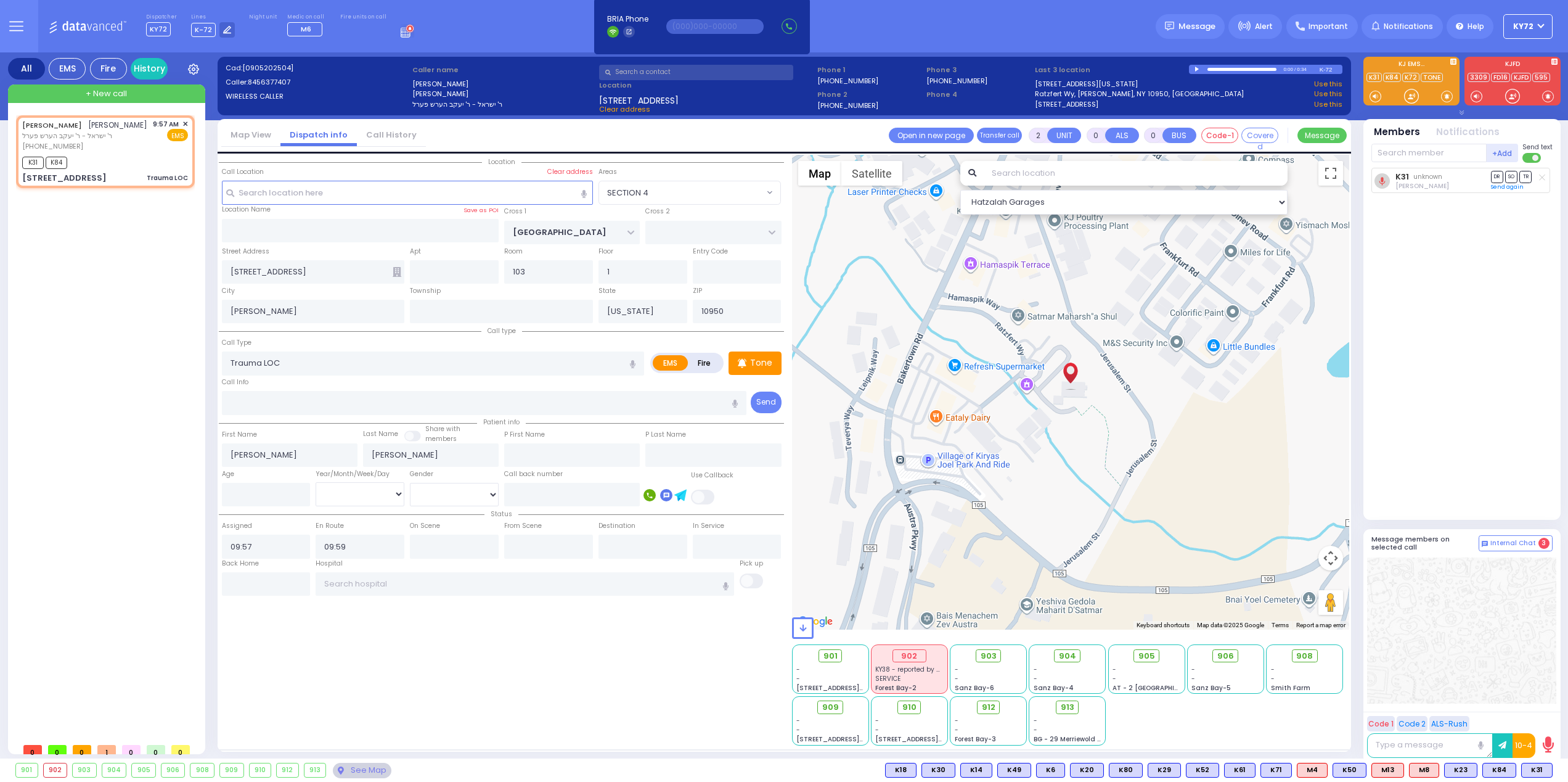
radio input "true"
select select
select select "Hatzalah Garages"
select select "SECTION 4"
click at [1405, 95] on div at bounding box center [1411, 96] width 12 height 12
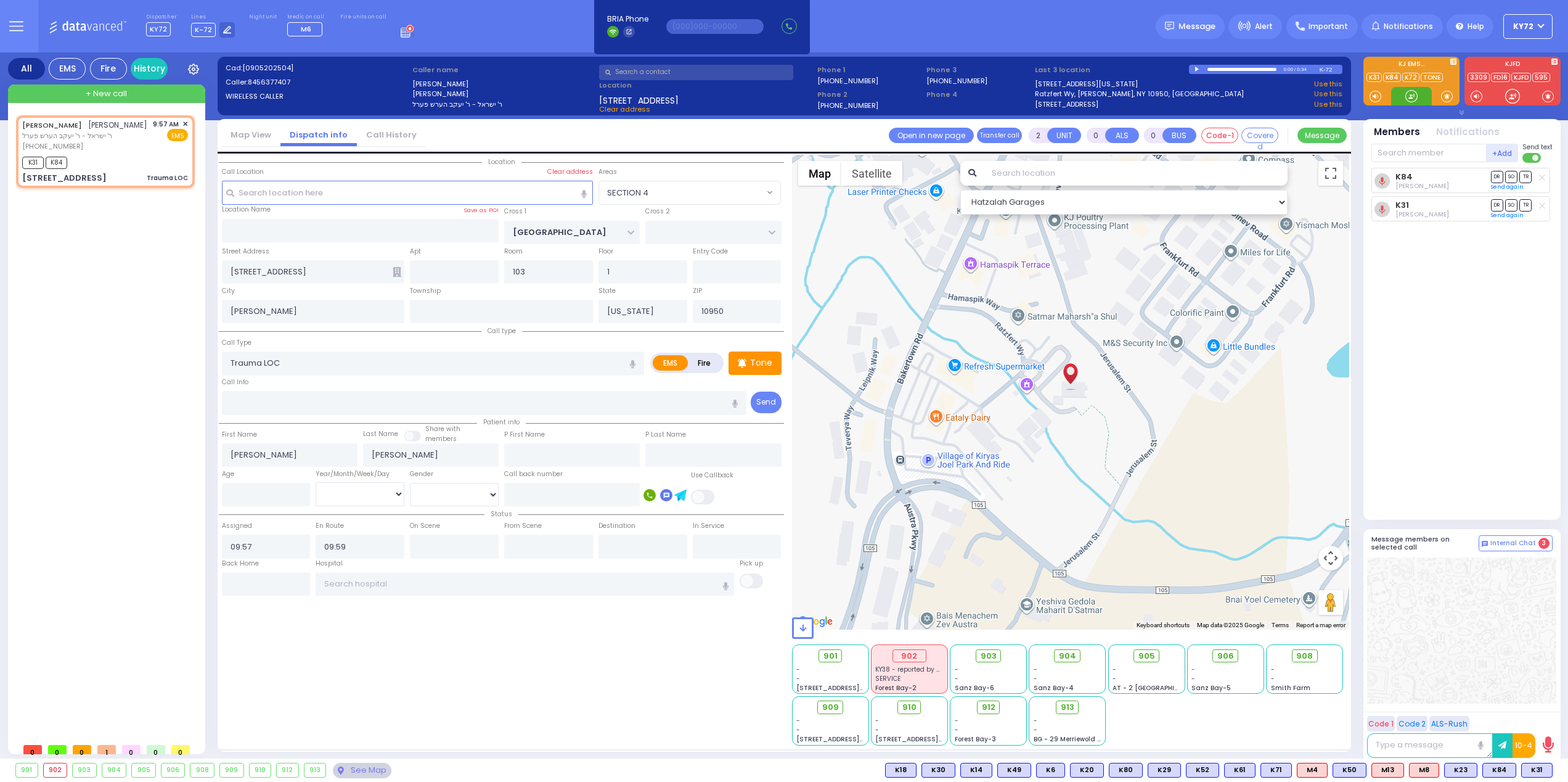
click at [1408, 102] on div at bounding box center [1411, 96] width 12 height 12
click at [1411, 96] on div at bounding box center [1411, 96] width 12 height 12
click at [1531, 766] on span "K102" at bounding box center [1534, 770] width 35 height 13
select select
radio input "true"
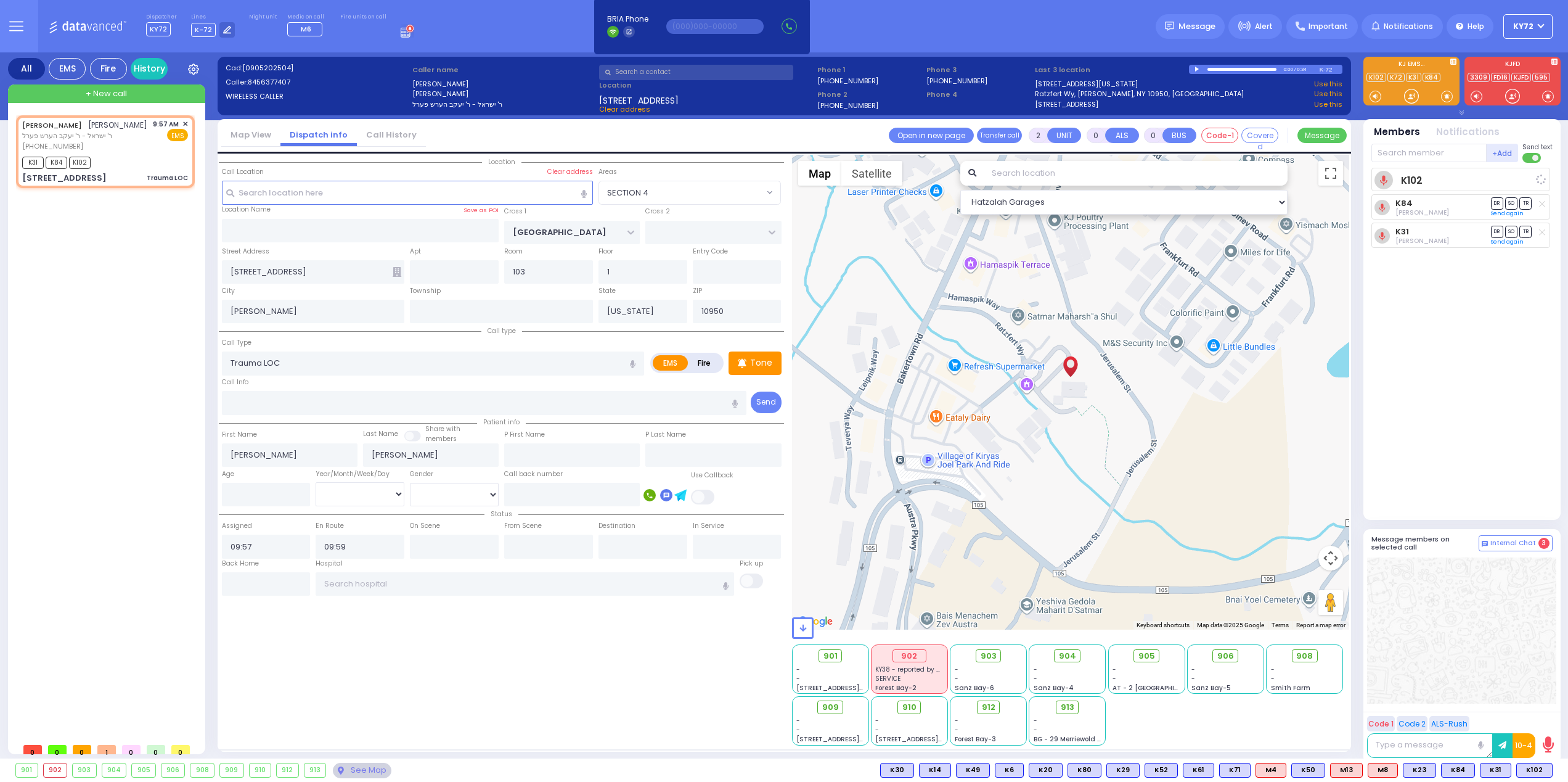
select select
select select "Hatzalah Garages"
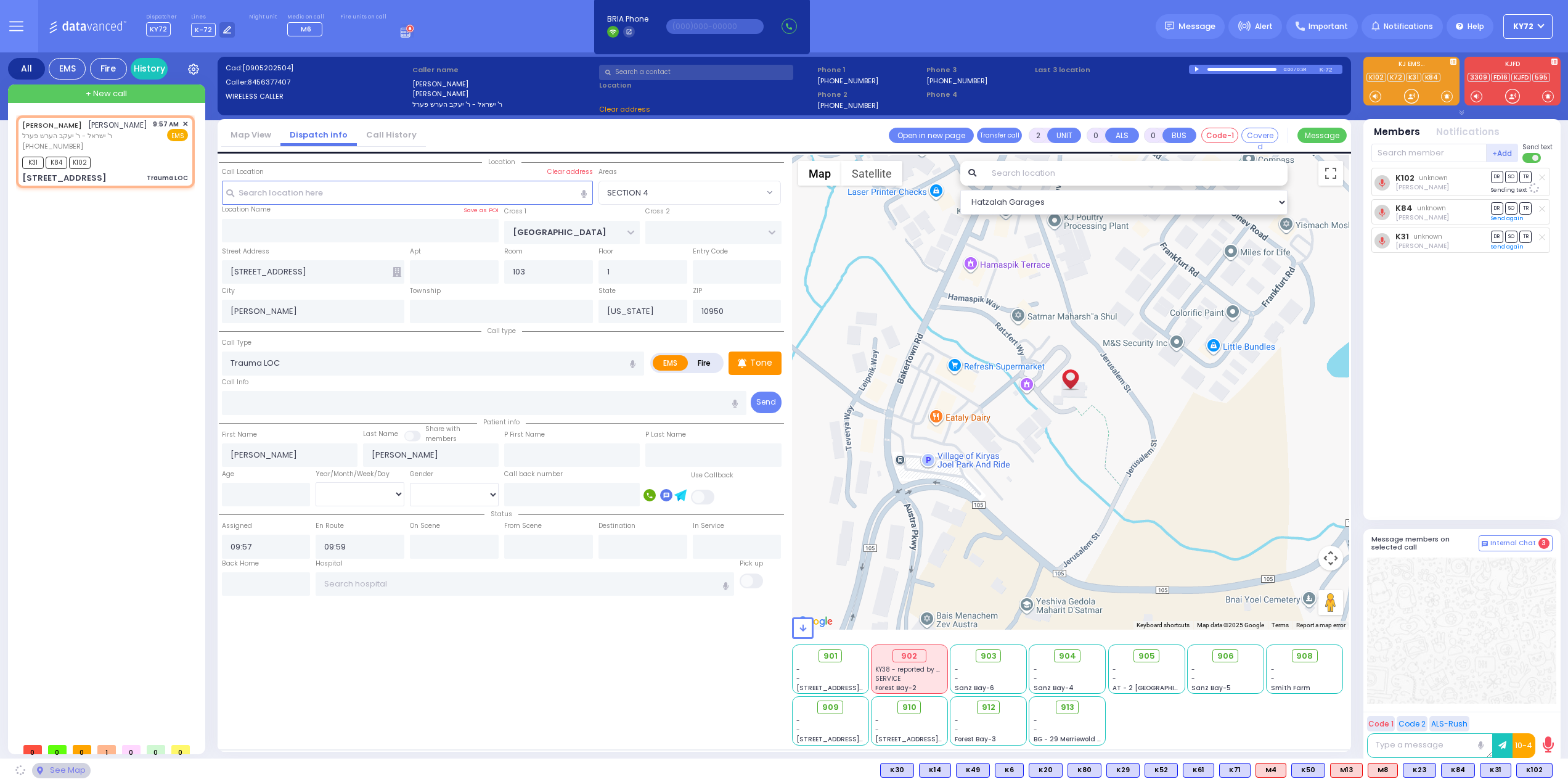
select select "SECTION 4"
click at [1406, 92] on div at bounding box center [1411, 96] width 12 height 12
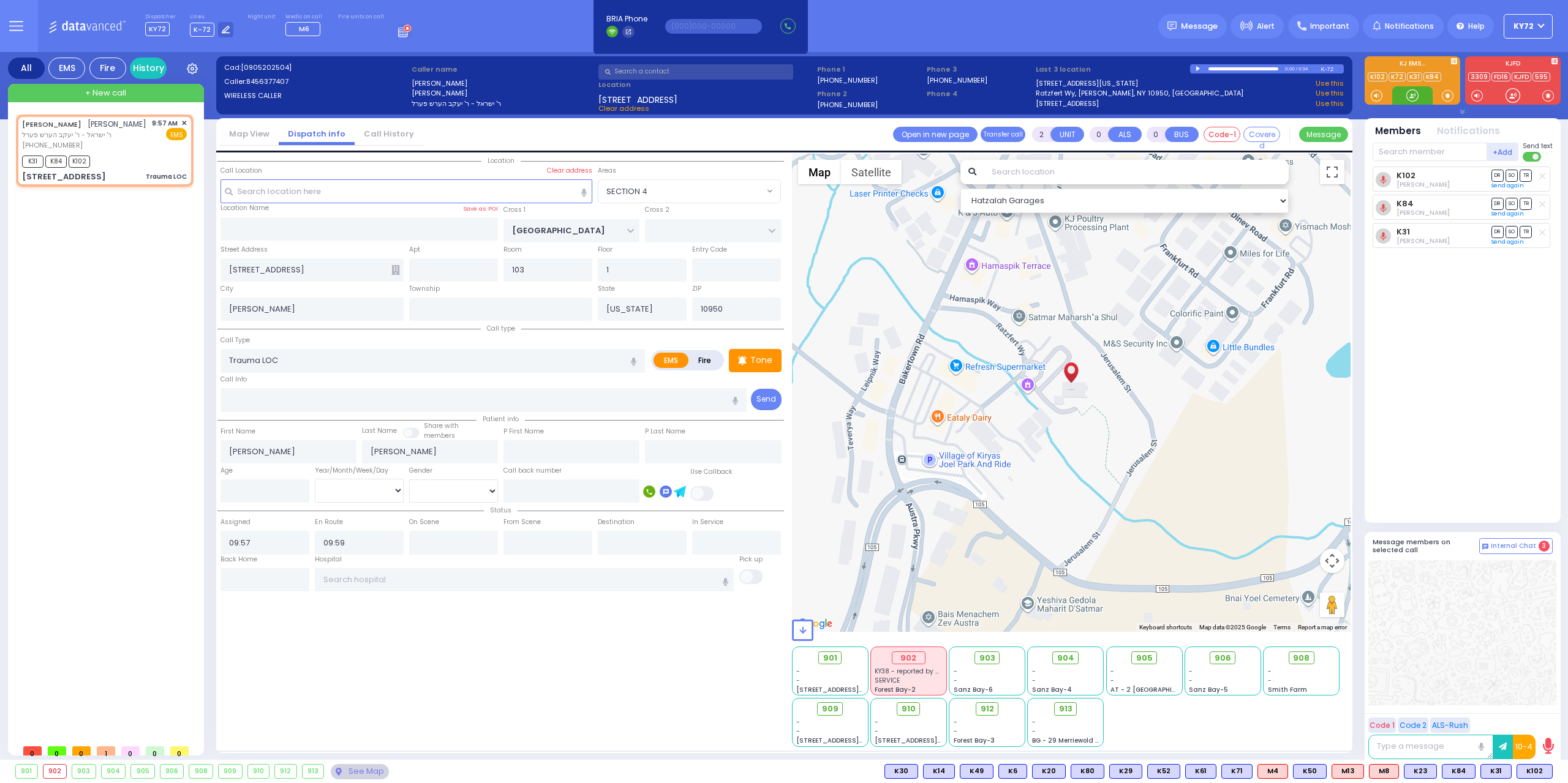
click at [1413, 97] on div at bounding box center [1412, 95] width 12 height 12
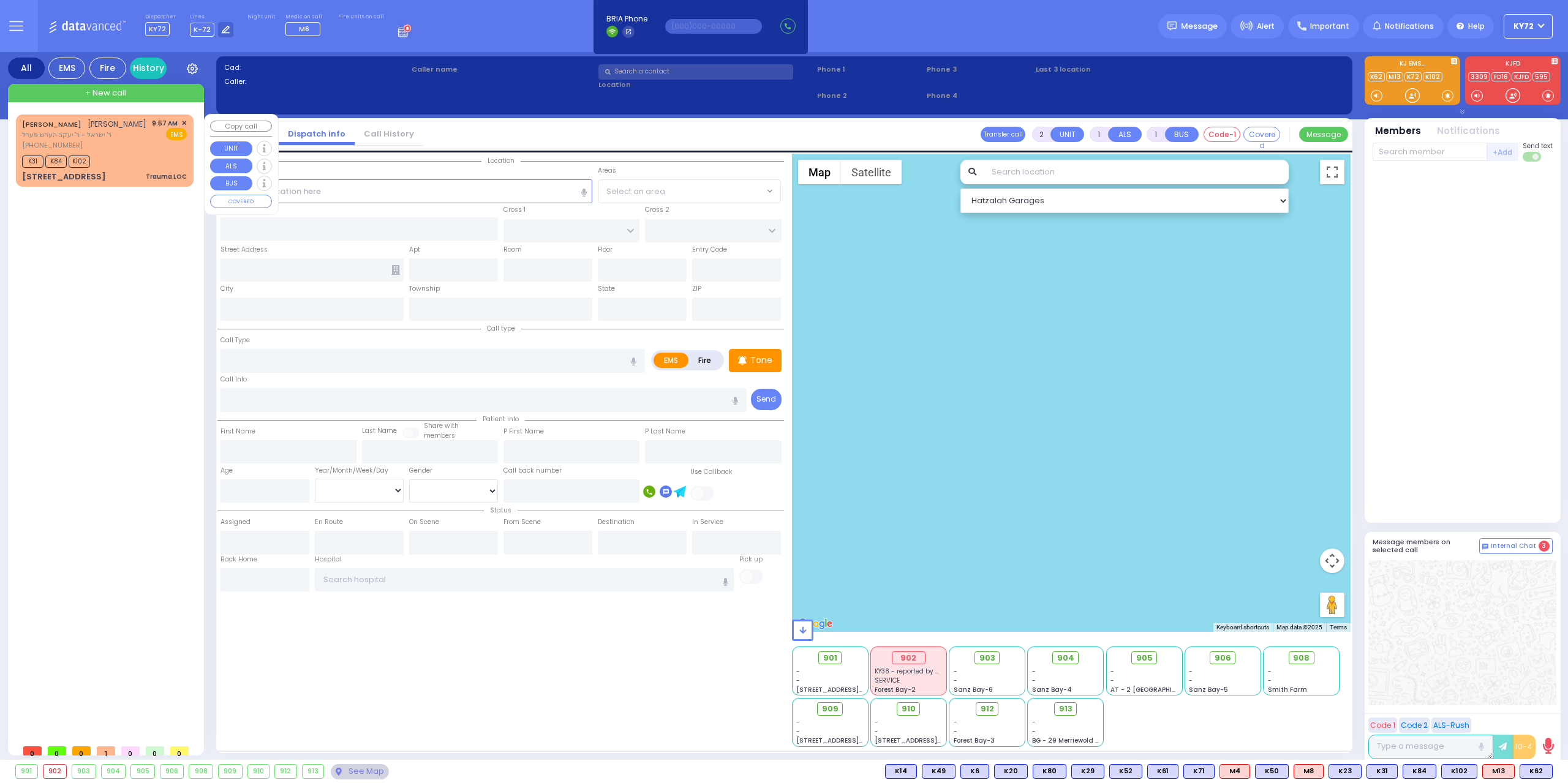
click at [56, 122] on link "[PERSON_NAME]" at bounding box center [52, 124] width 59 height 10
type input "0"
select select
type input "Trauma LOC"
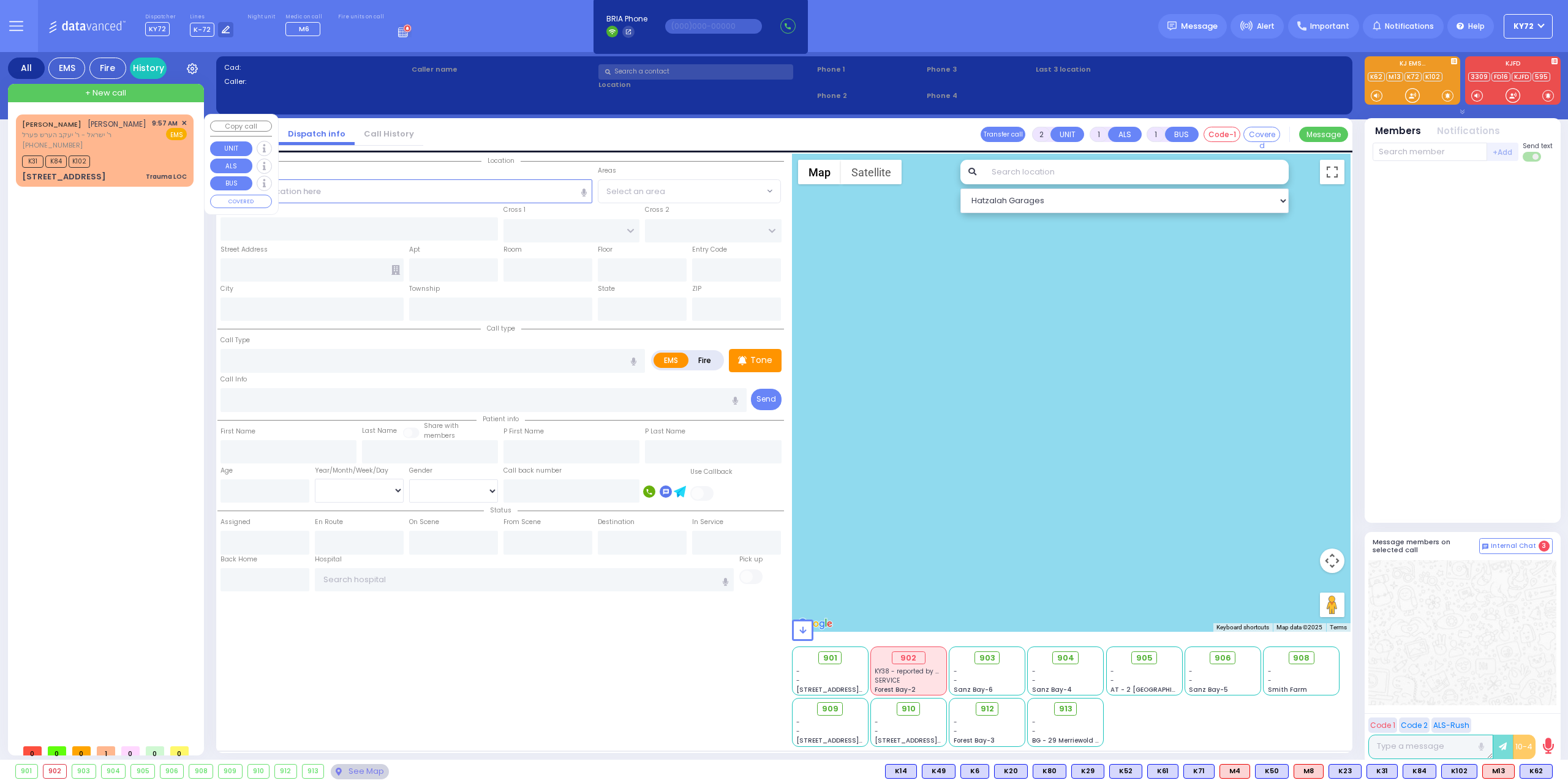
radio input "true"
type input "[PERSON_NAME]"
select select
type input "09:57"
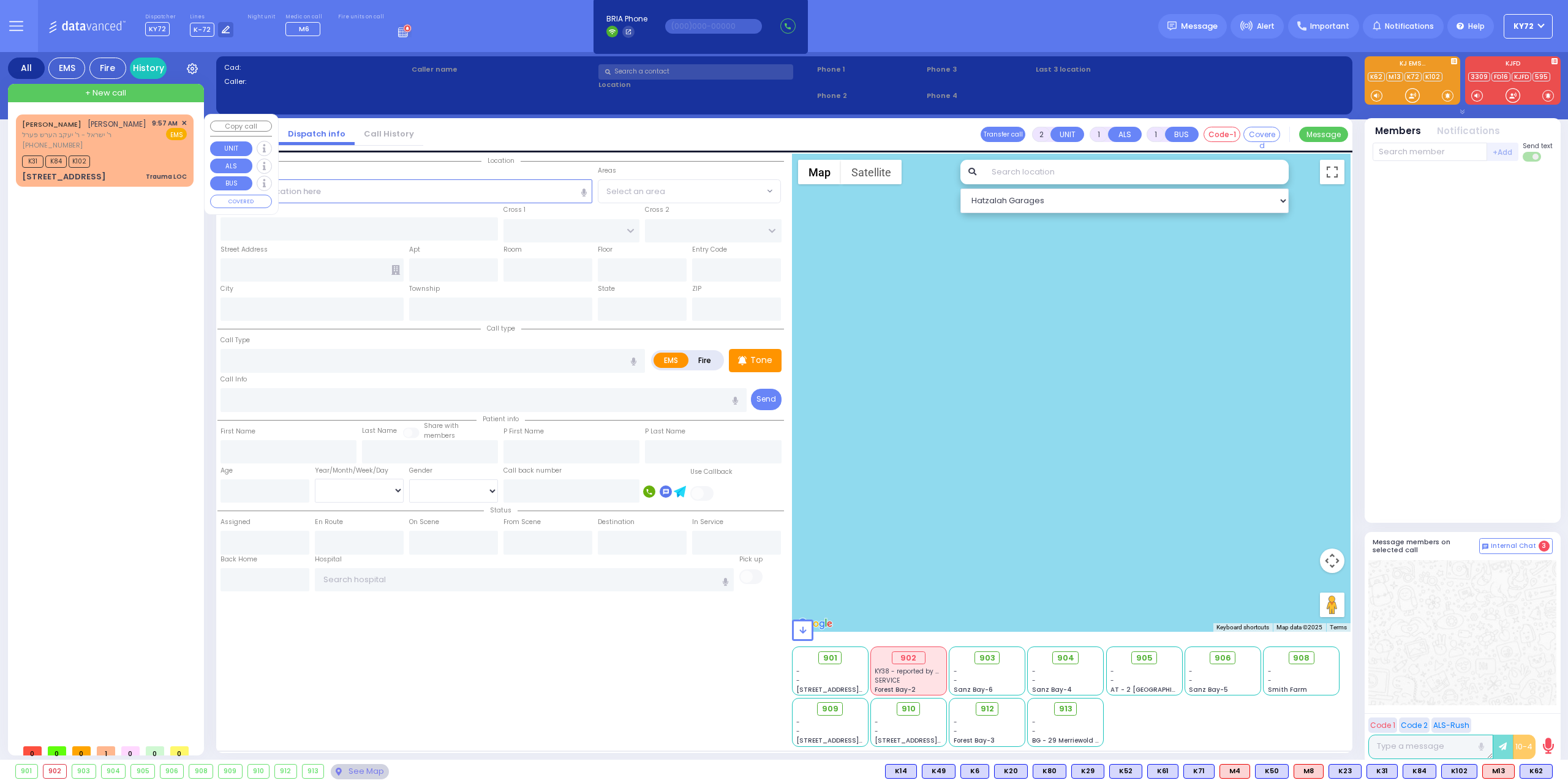
type input "09:59"
select select "Hatzalah Garages"
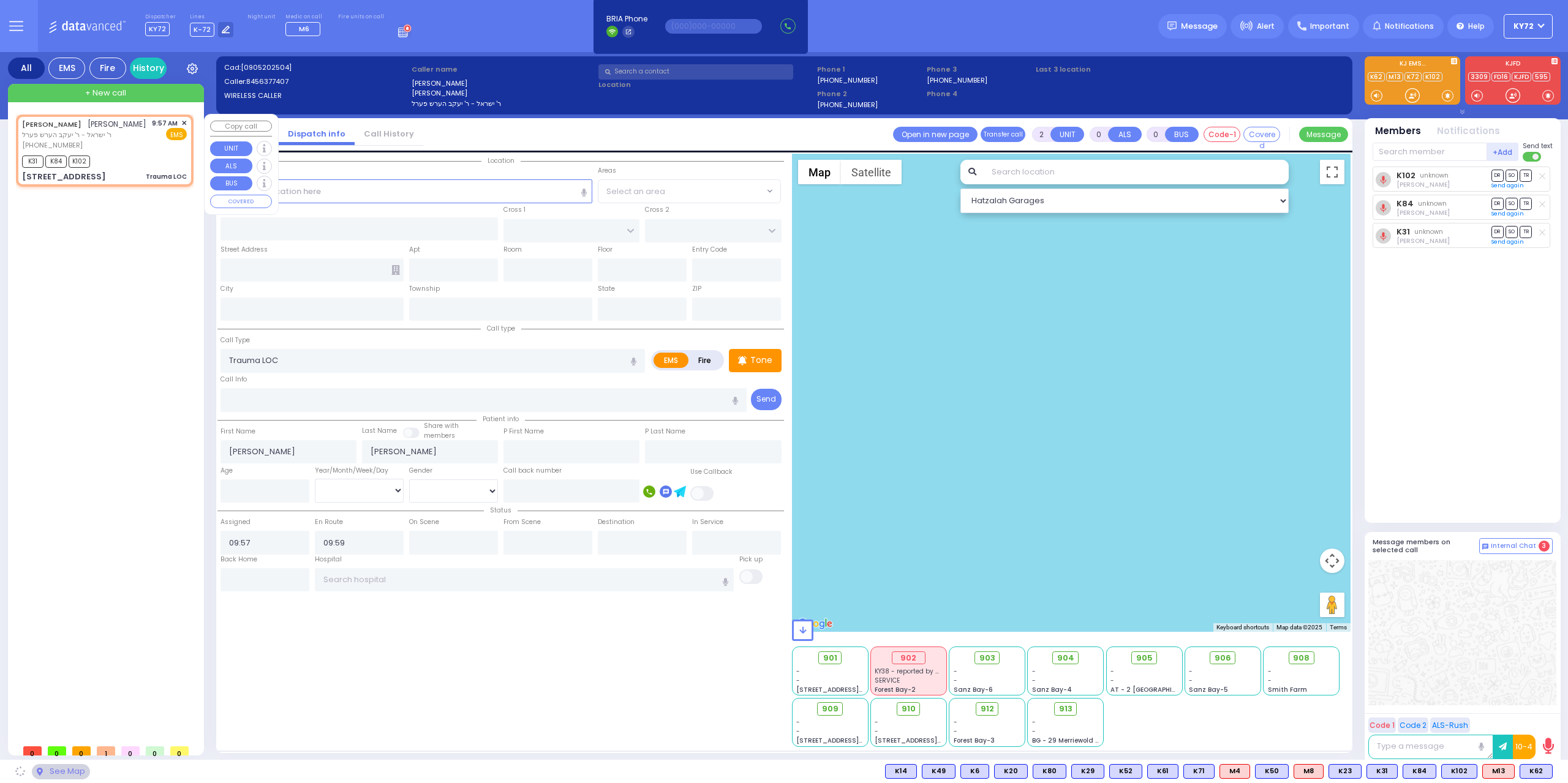
type input "[GEOGRAPHIC_DATA]"
type input "[STREET_ADDRESS]"
type input "103"
type input "1"
type input "[PERSON_NAME]"
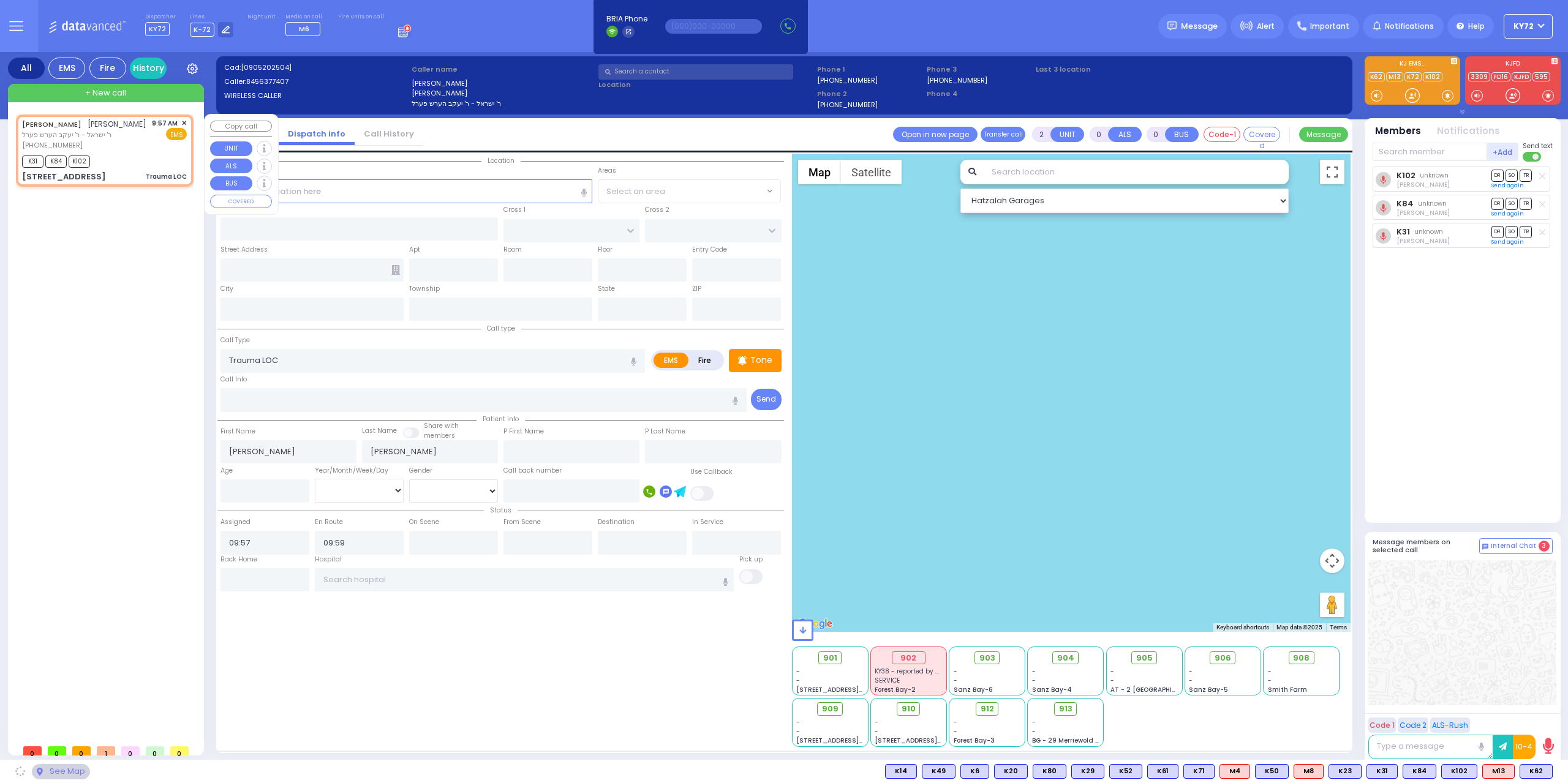
type input "[US_STATE]"
type input "10950"
select select "SECTION 4"
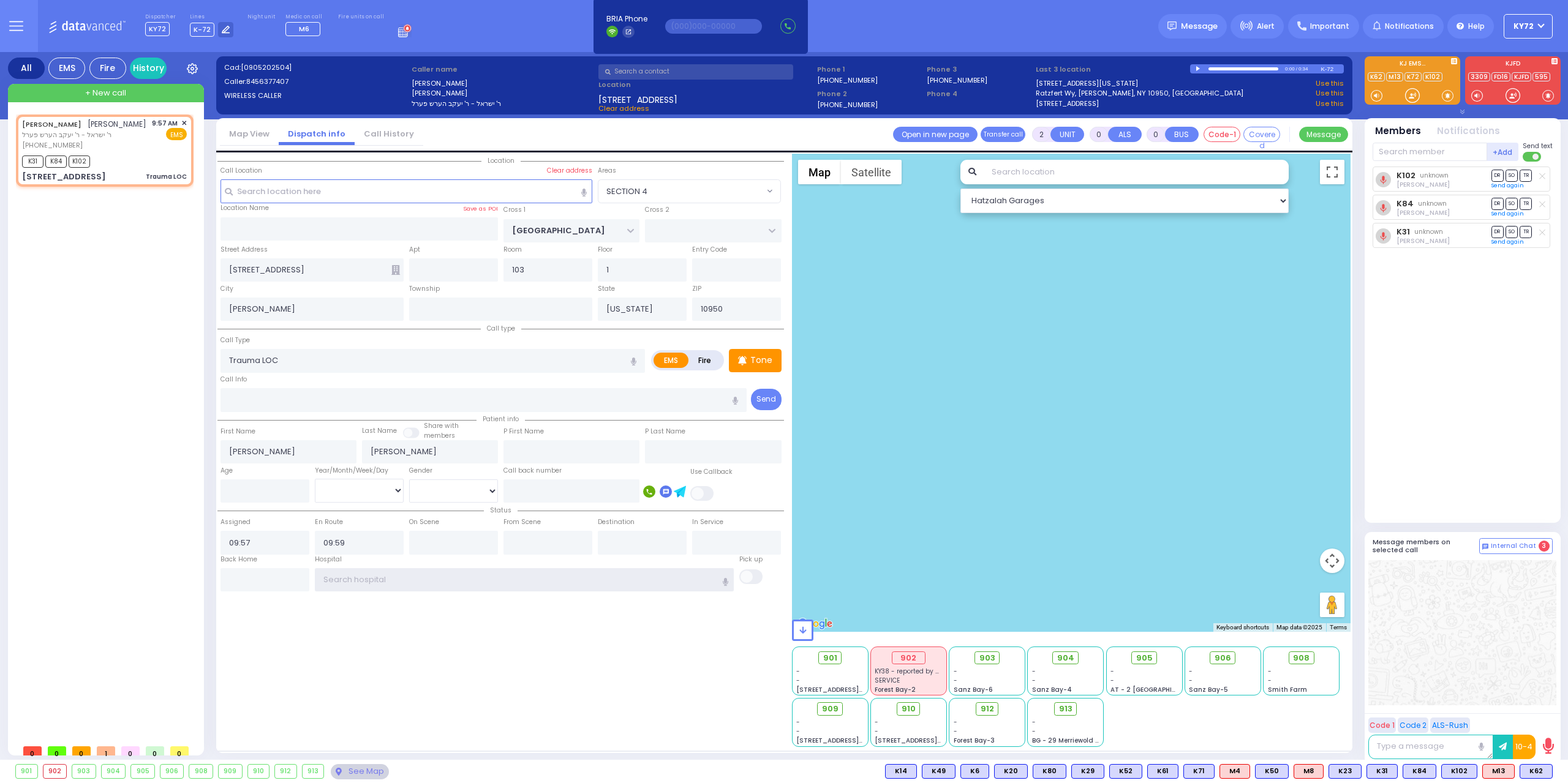
click at [406, 581] on input "text" at bounding box center [524, 580] width 420 height 23
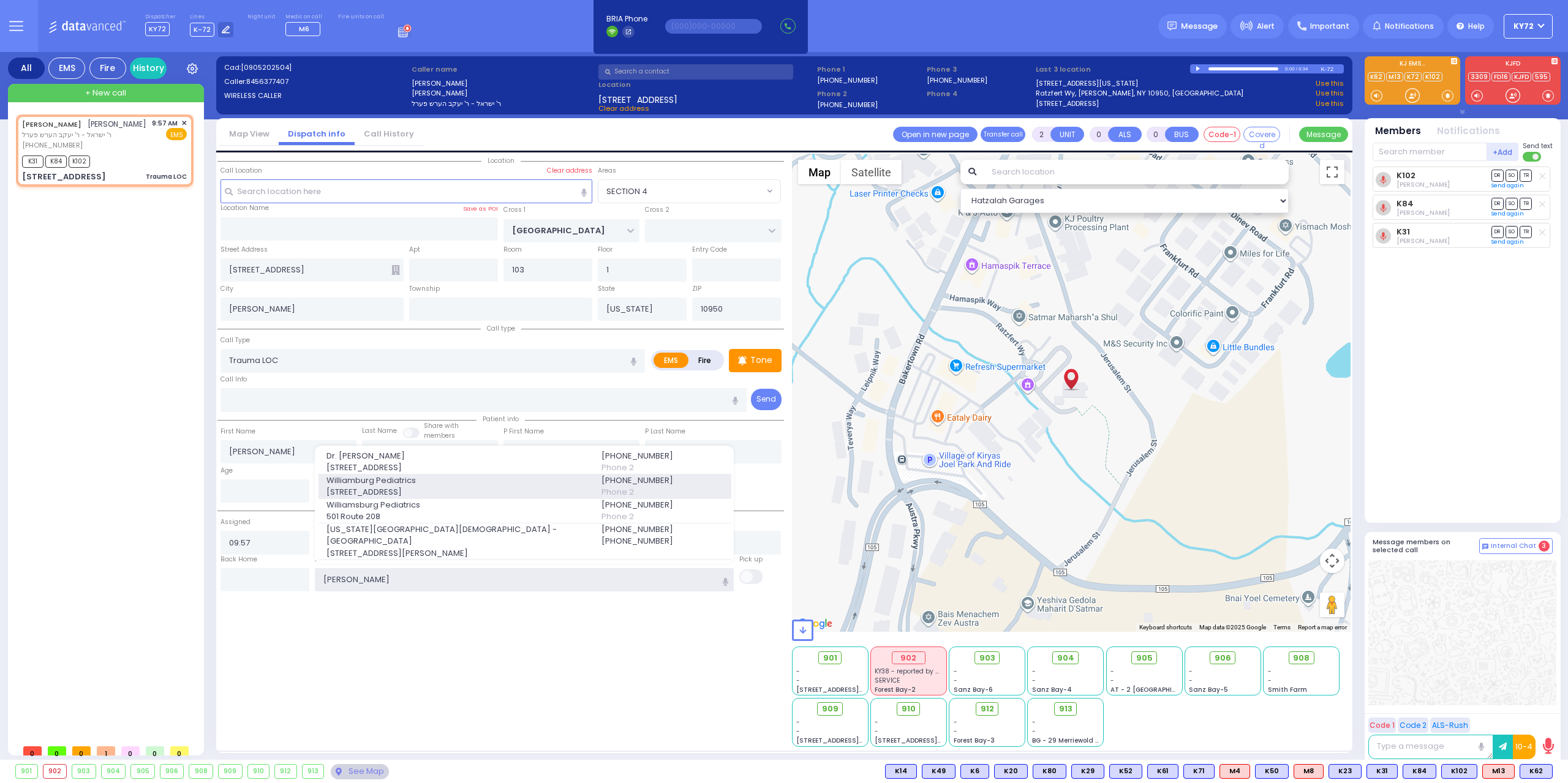
type input "willi"
click at [366, 487] on span "Williamburg Pediatrics" at bounding box center [457, 480] width 260 height 12
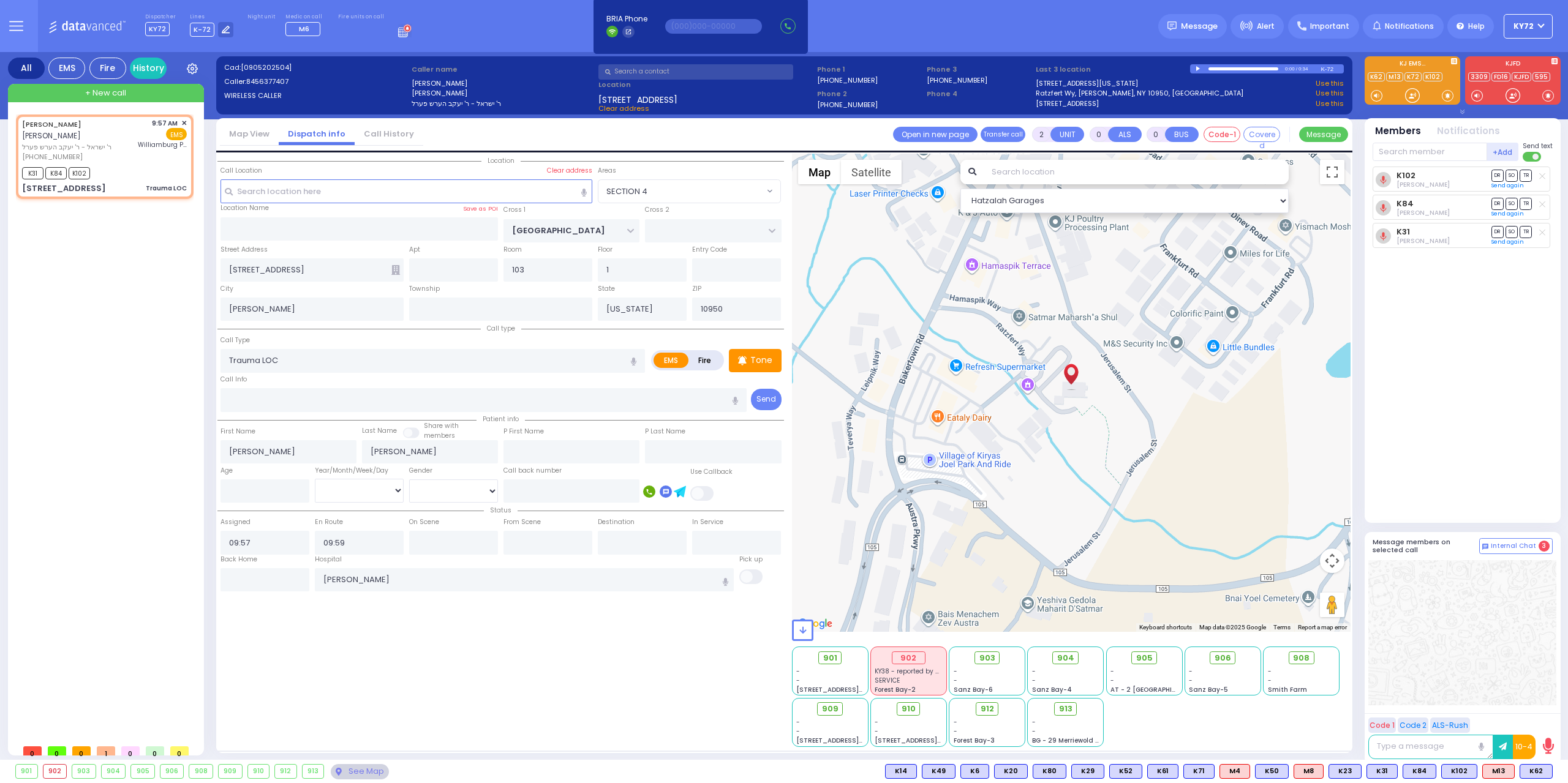
select select
radio input "true"
select select
type input "Williamburg Pediatrics"
select select "Hatzalah Garages"
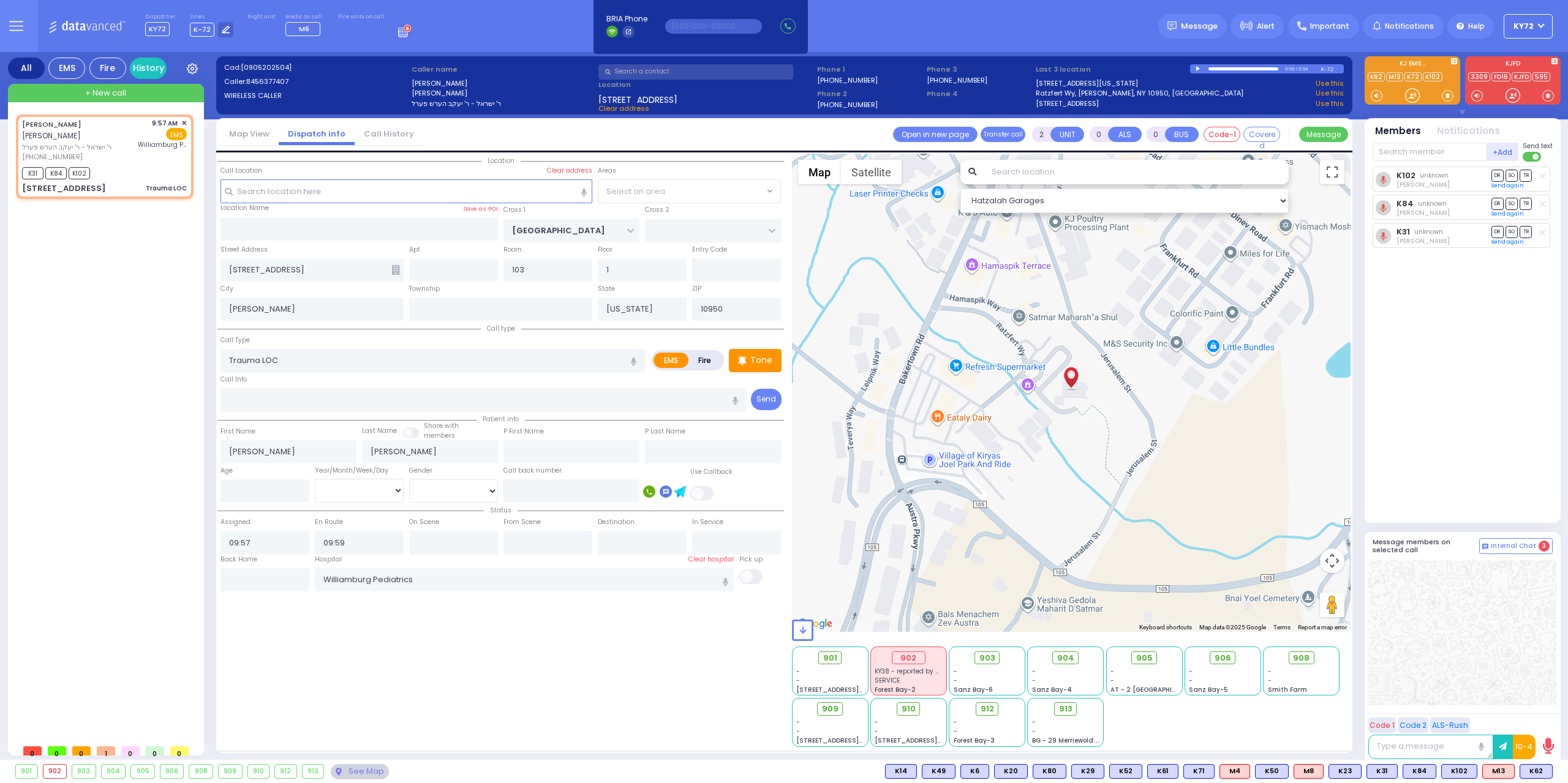
select select "SECTION 4"
click at [255, 578] on input "text" at bounding box center [264, 580] width 89 height 23
type input "10:29"
select select
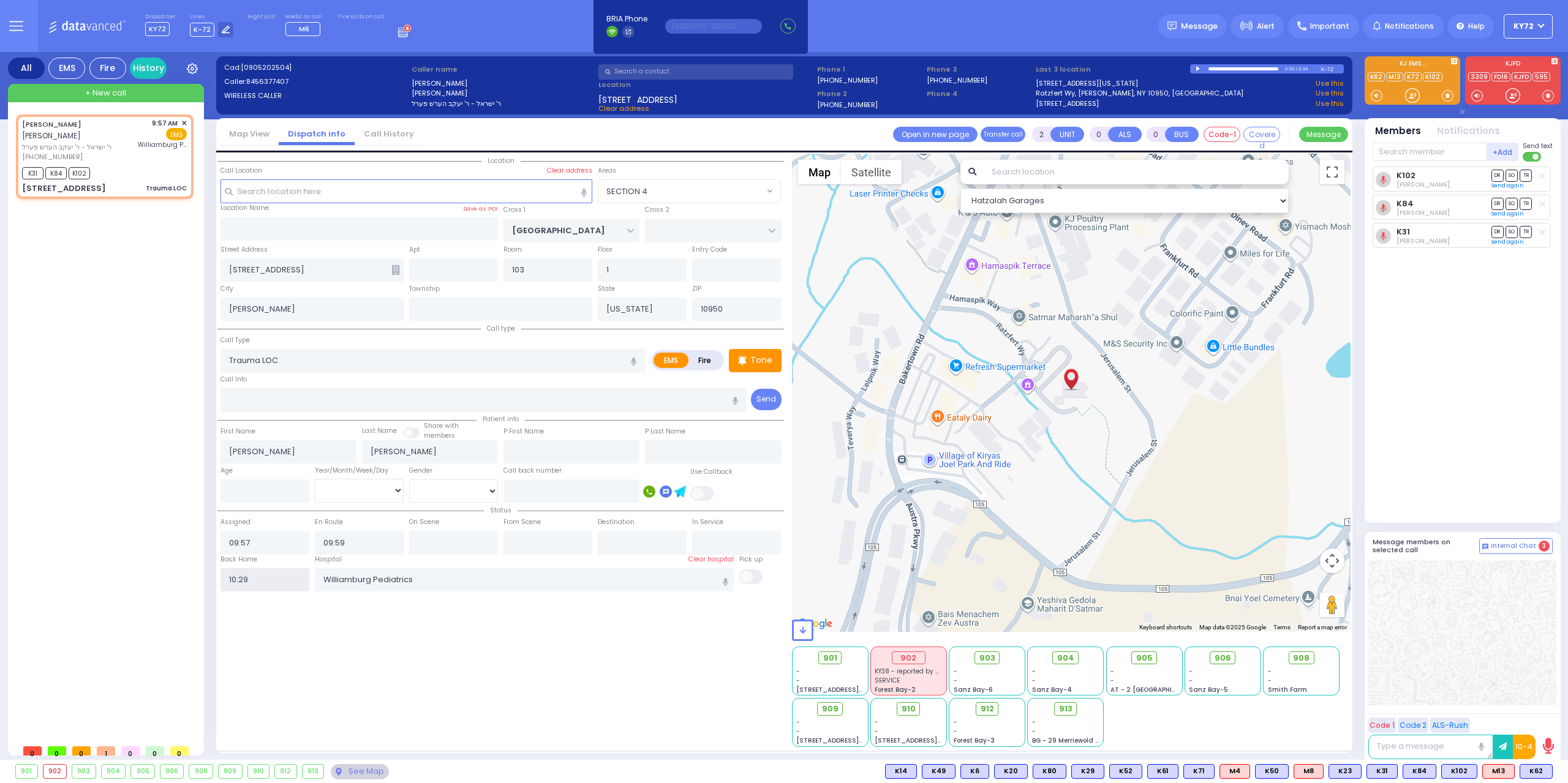
radio input "true"
select select
